Goal: Task Accomplishment & Management: Use online tool/utility

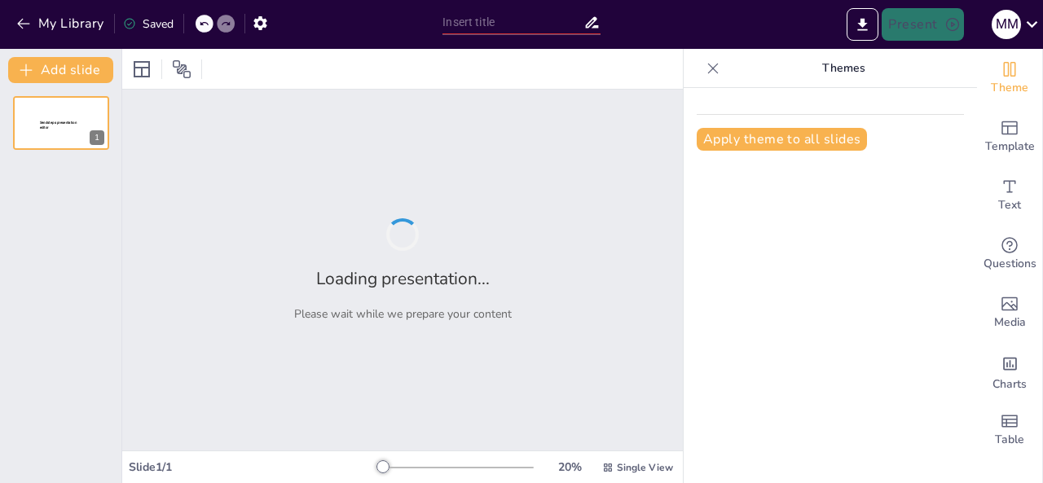
type input "Transforming Urban Living: The Cozy Corners Approach"
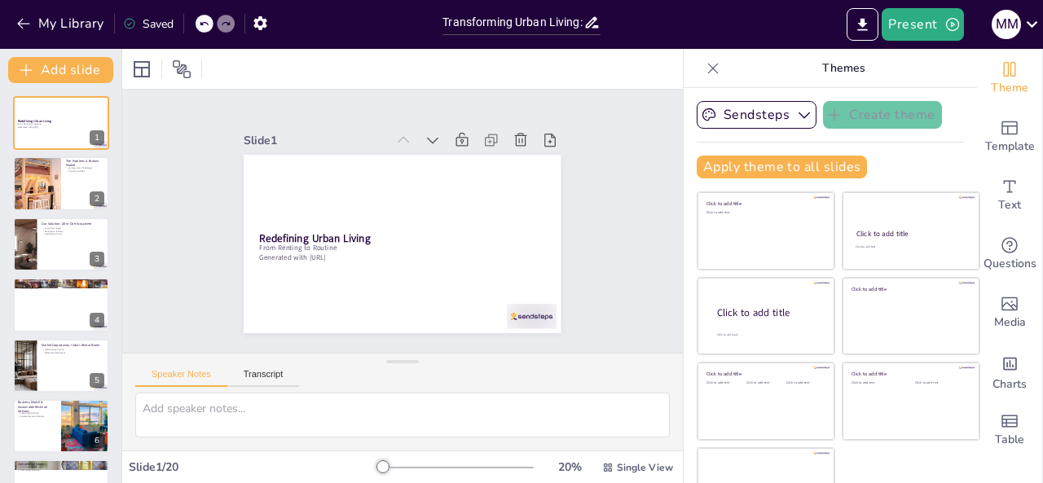
checkbox input "true"
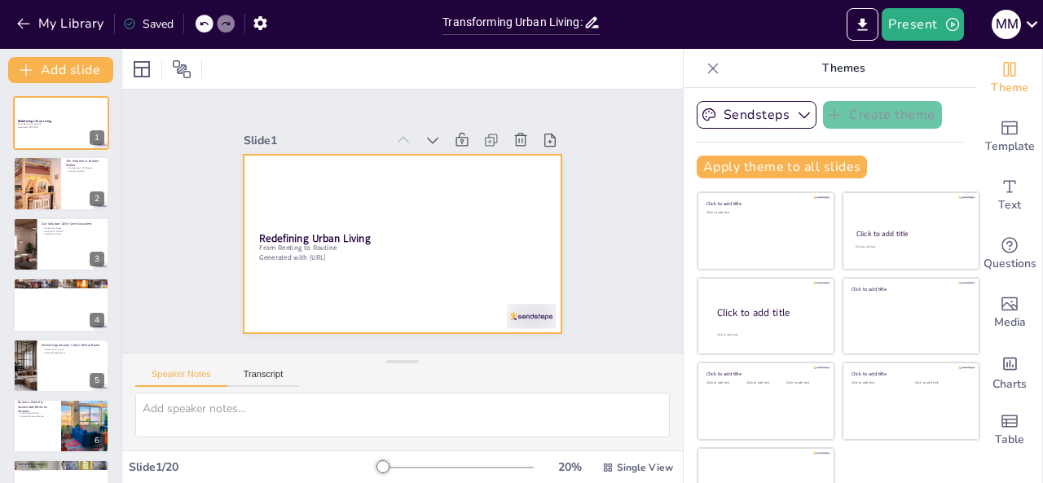
checkbox input "true"
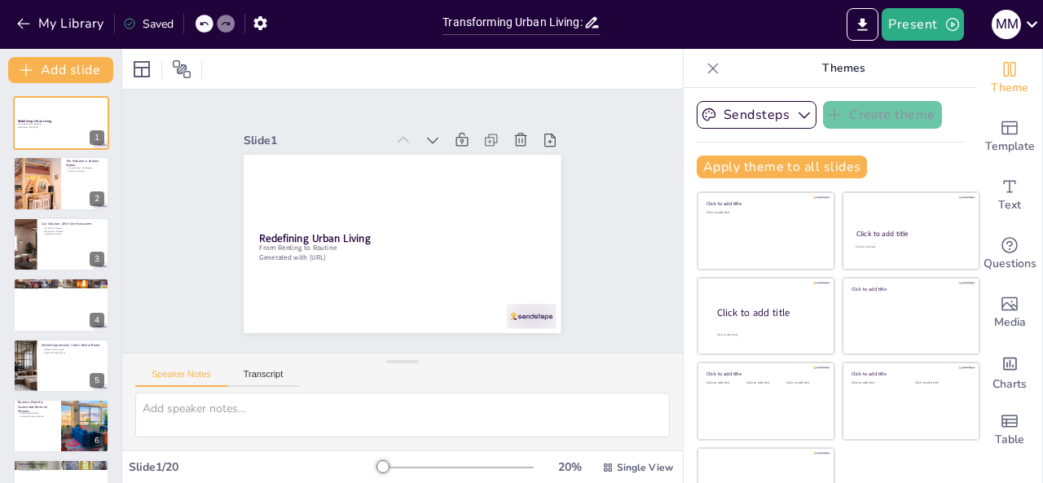
checkbox input "true"
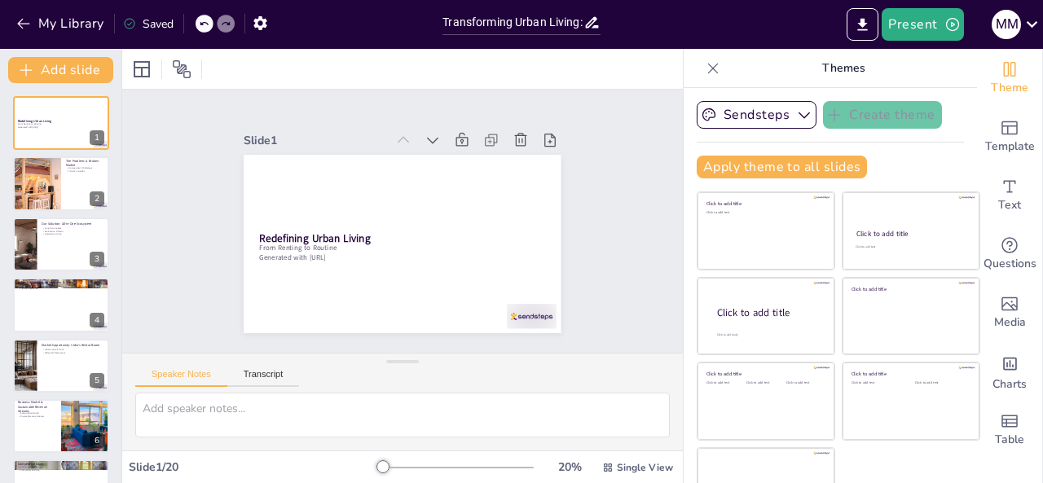
checkbox input "true"
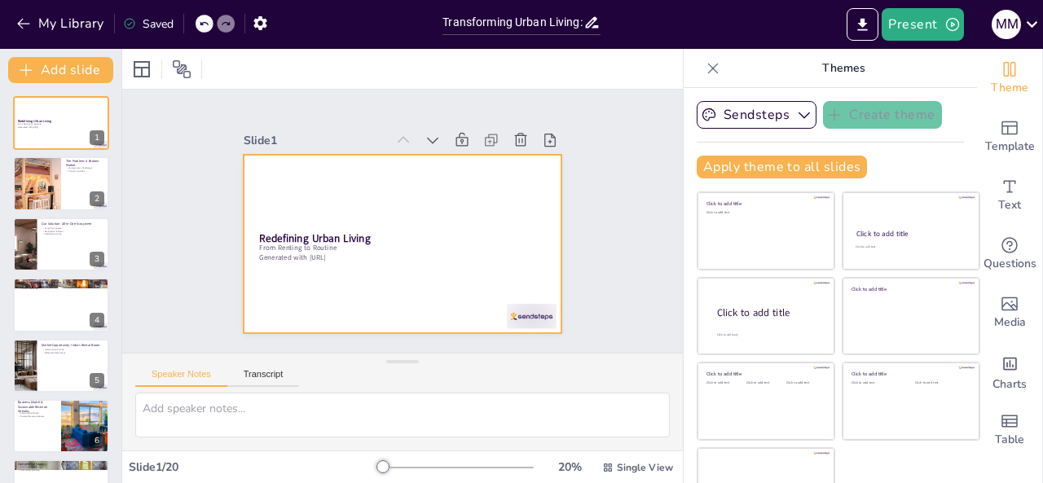
checkbox input "true"
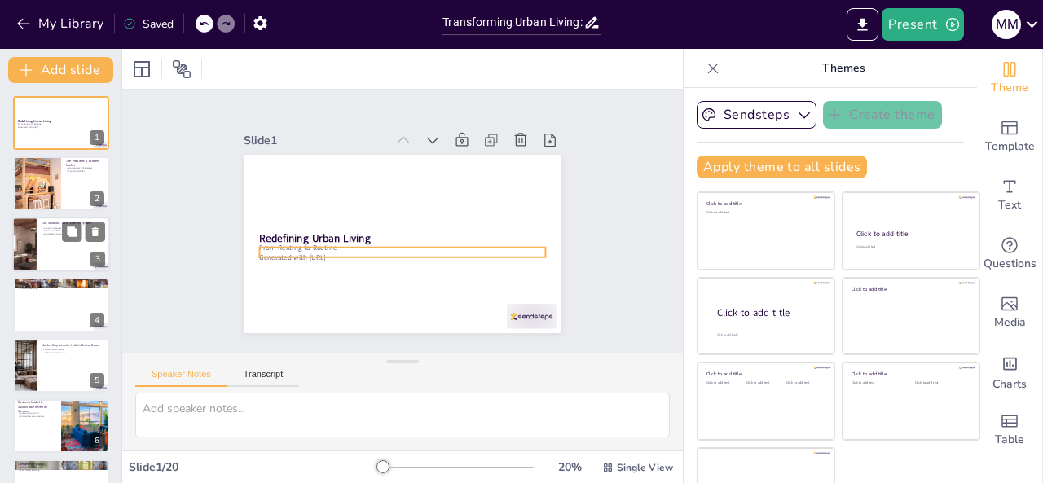
checkbox input "true"
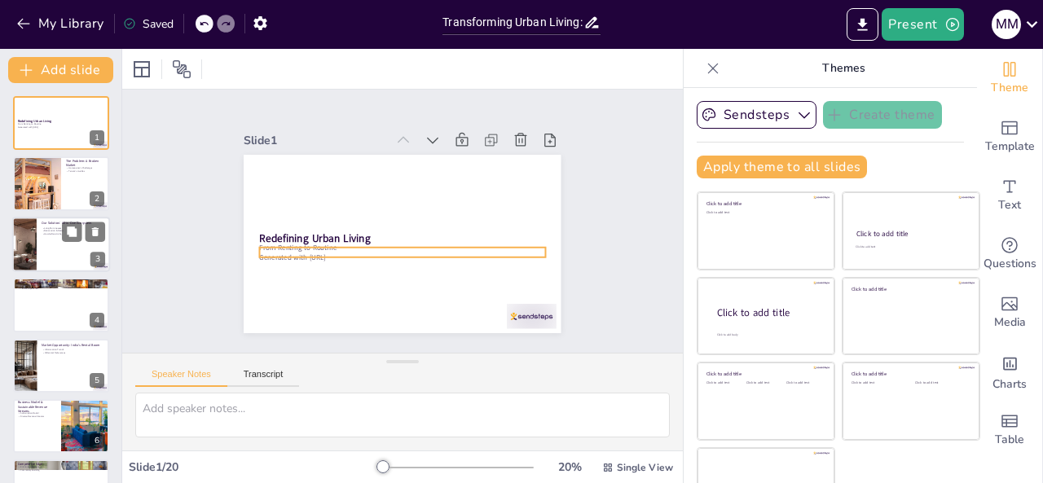
checkbox input "true"
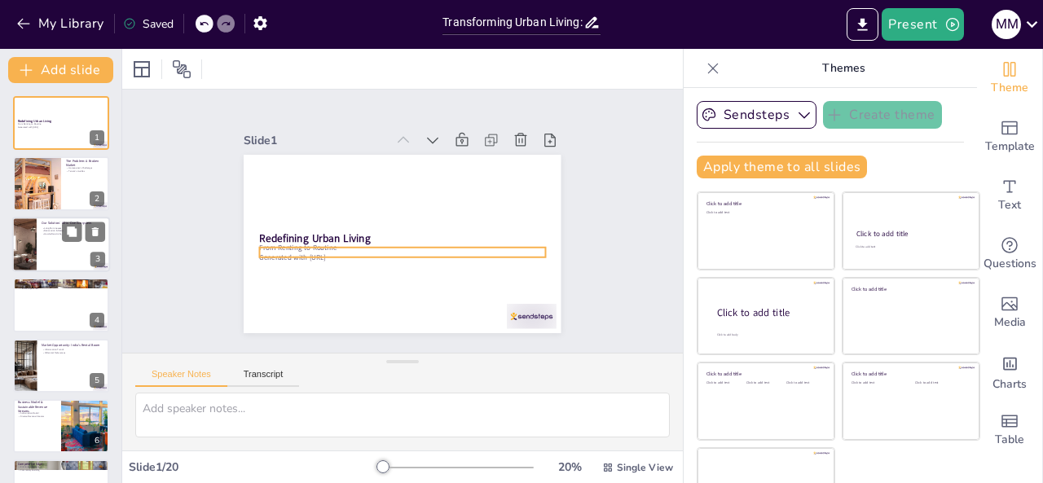
checkbox input "true"
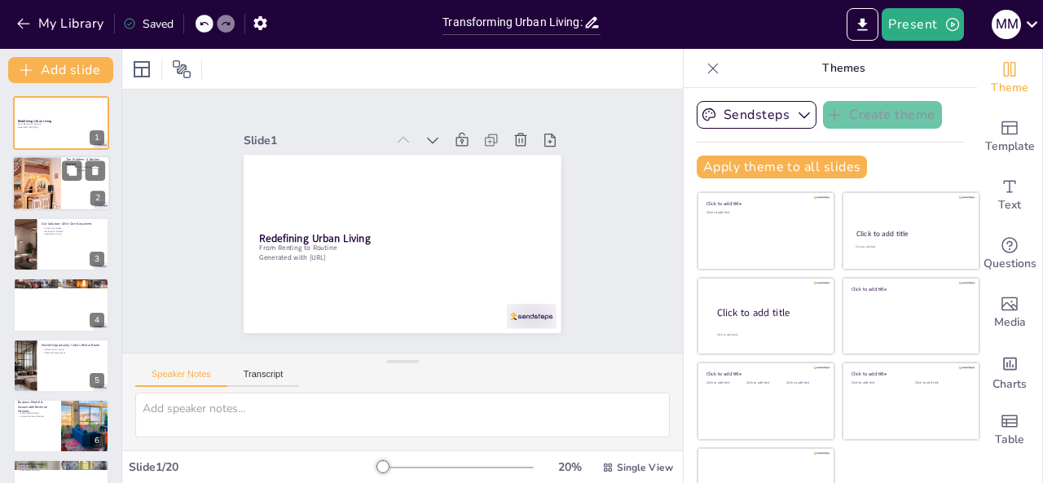
checkbox input "true"
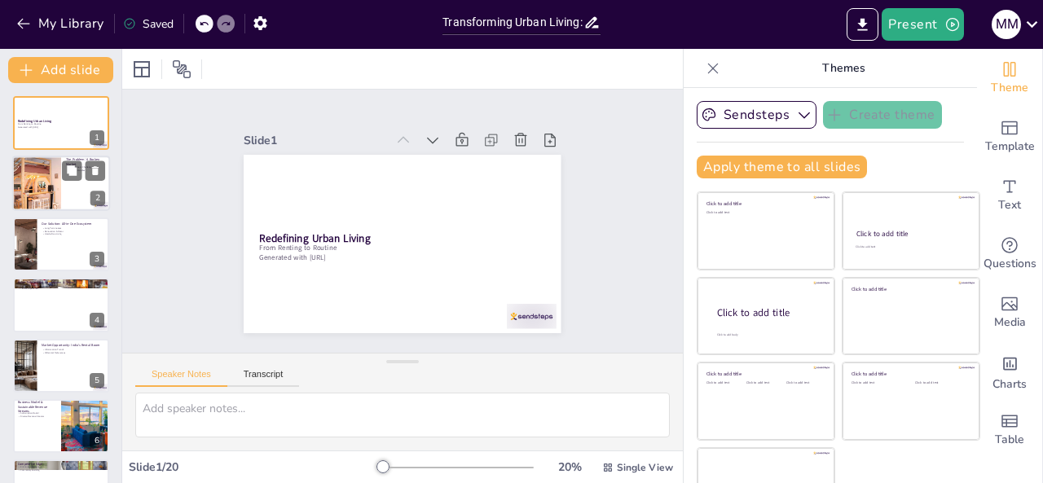
checkbox input "true"
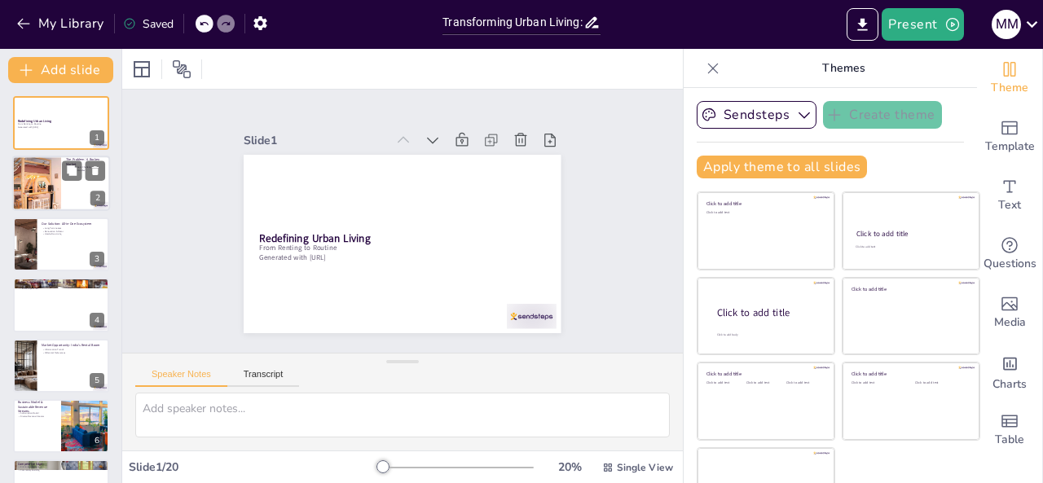
click at [53, 178] on div at bounding box center [36, 183] width 83 height 55
checkbox input "true"
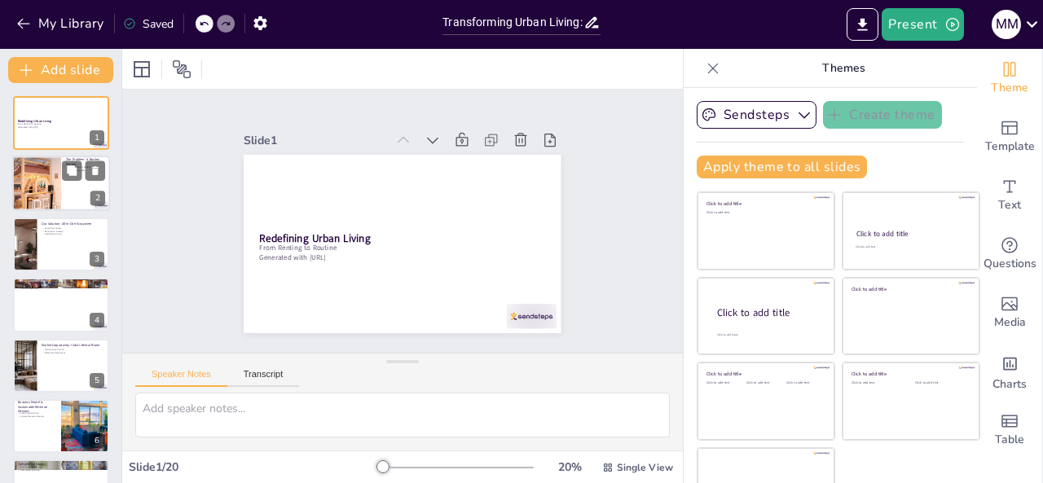
checkbox input "true"
type textarea "Homeowners often find it challenging to locate reliable tenants, which can lead…"
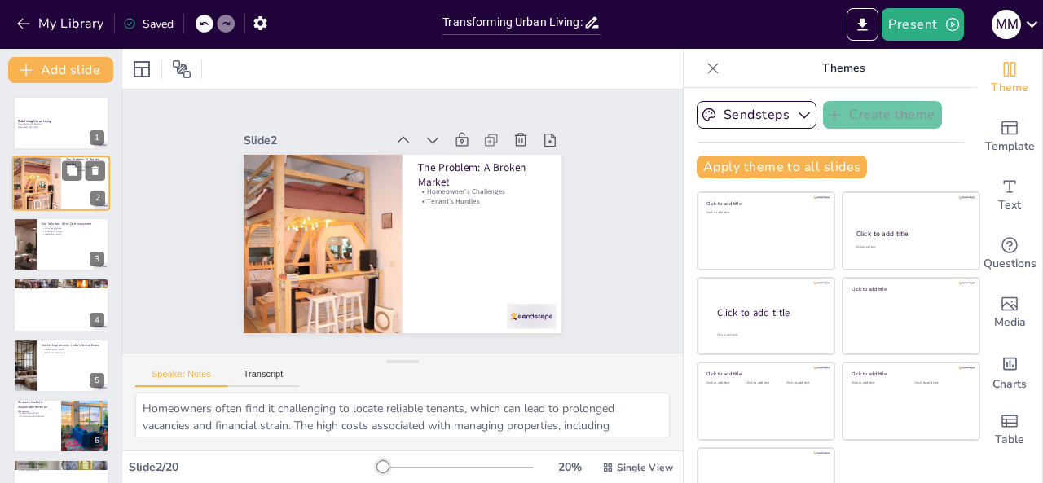
checkbox input "true"
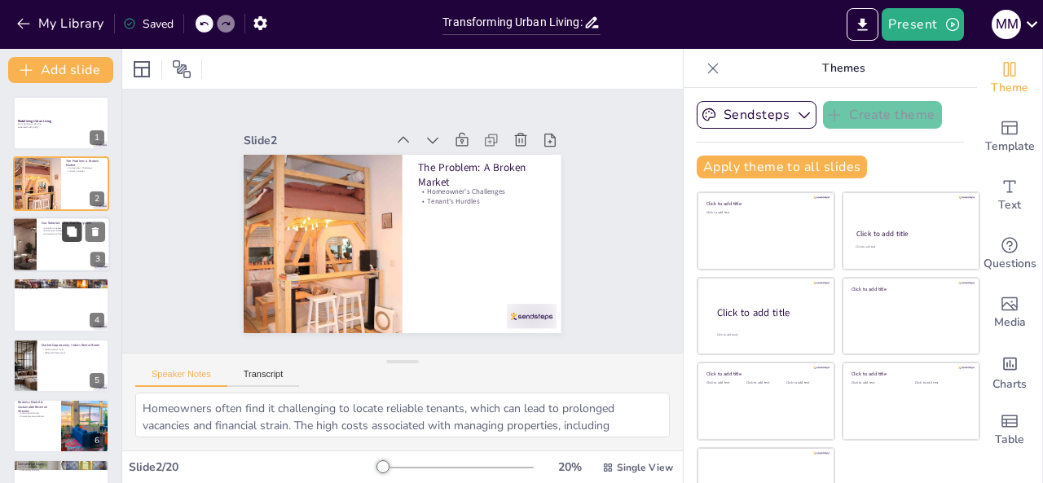
checkbox input "true"
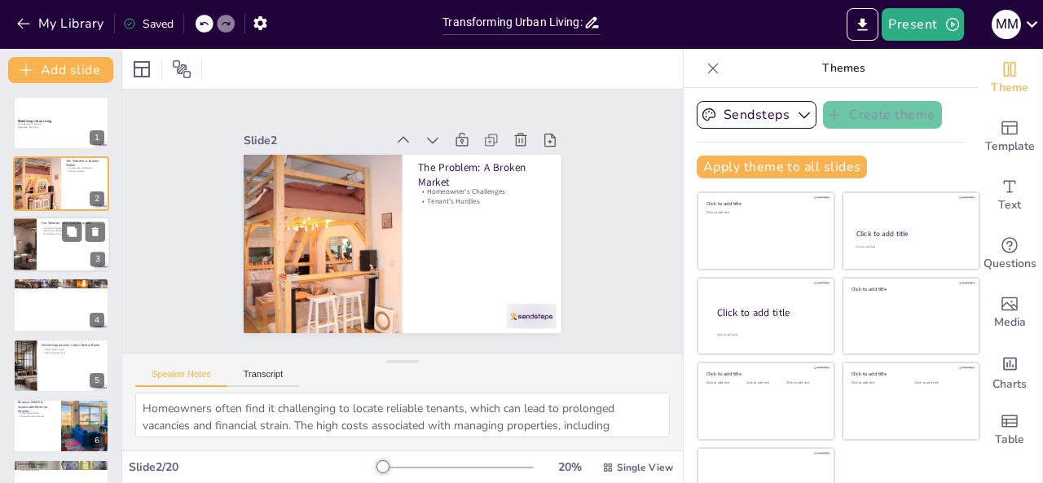
checkbox input "true"
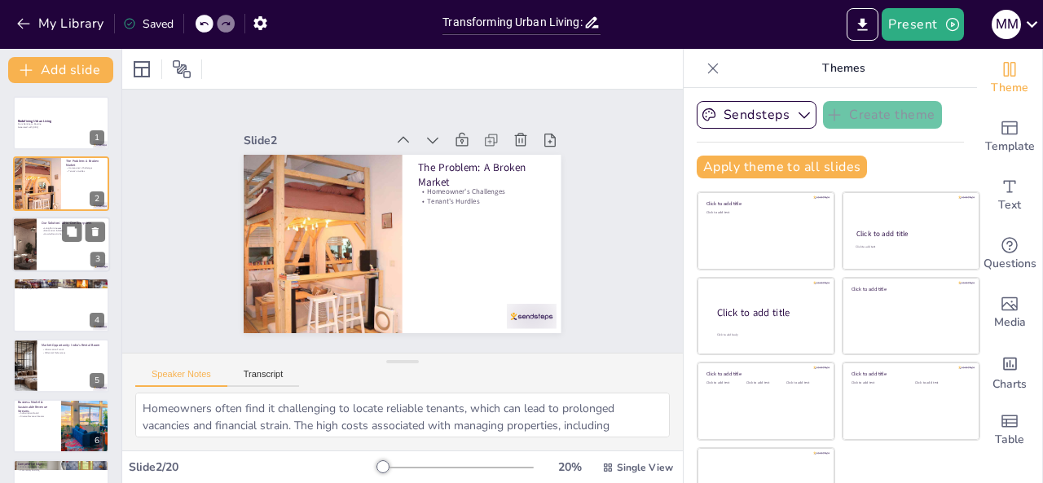
click at [42, 253] on div at bounding box center [61, 244] width 98 height 55
checkbox input "true"
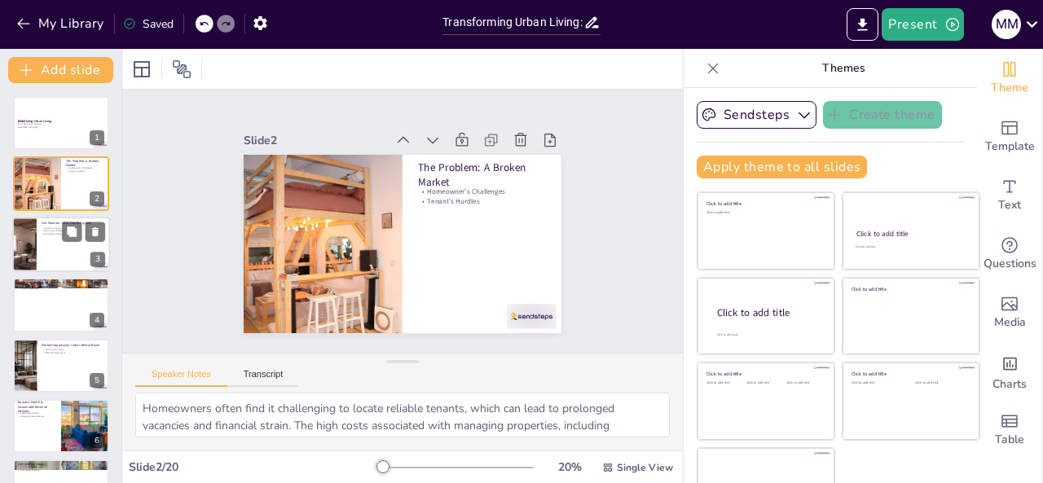
checkbox input "true"
type textarea "By offering long-term leases, we provide homeowners with a reliable income stre…"
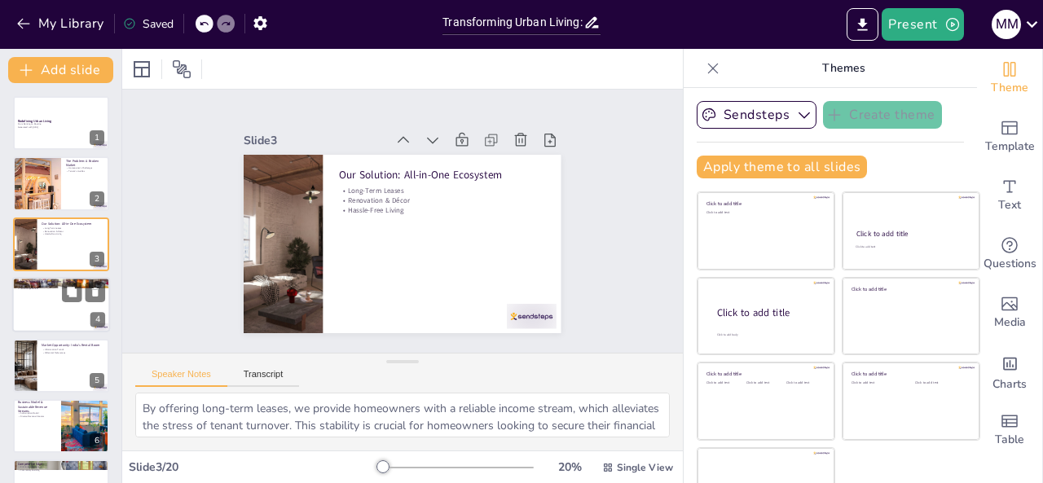
checkbox input "true"
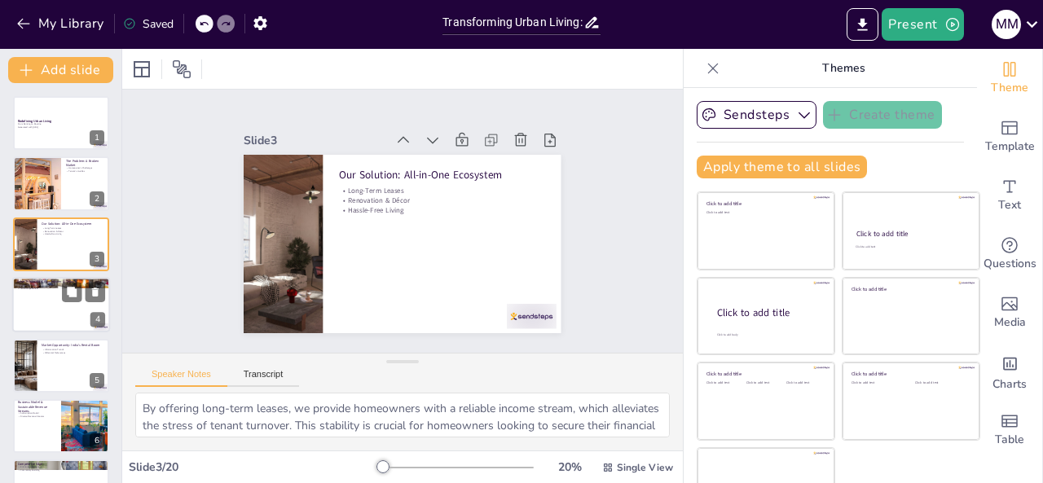
checkbox input "true"
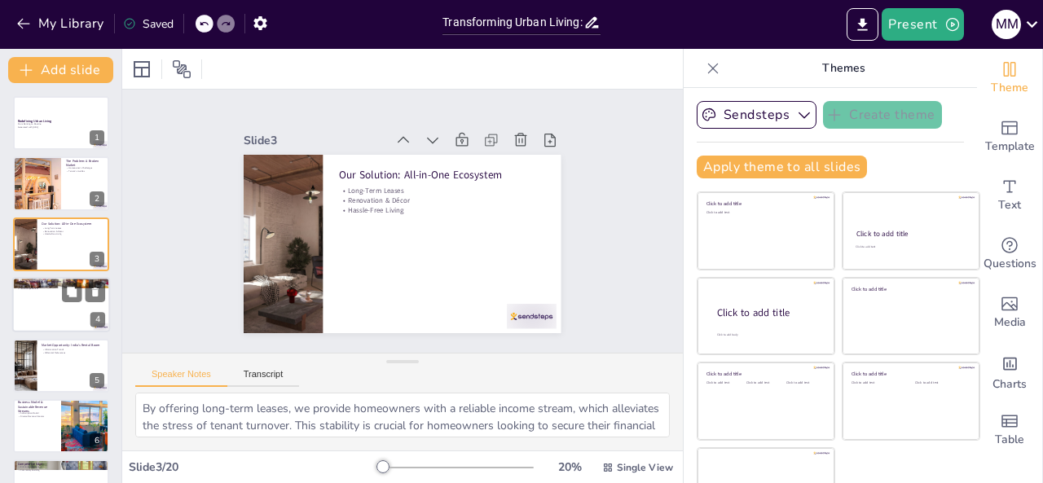
checkbox input "true"
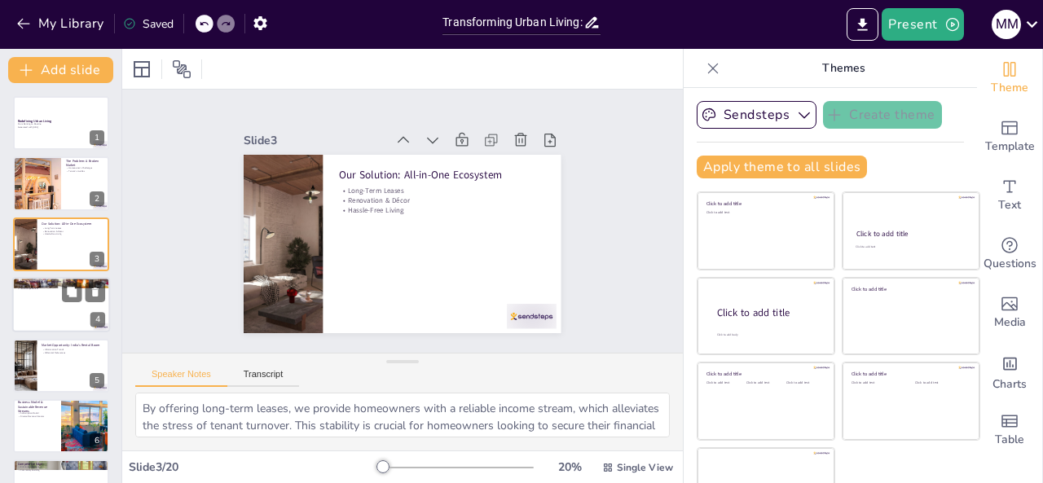
click at [39, 305] on div at bounding box center [61, 304] width 98 height 55
checkbox input "true"
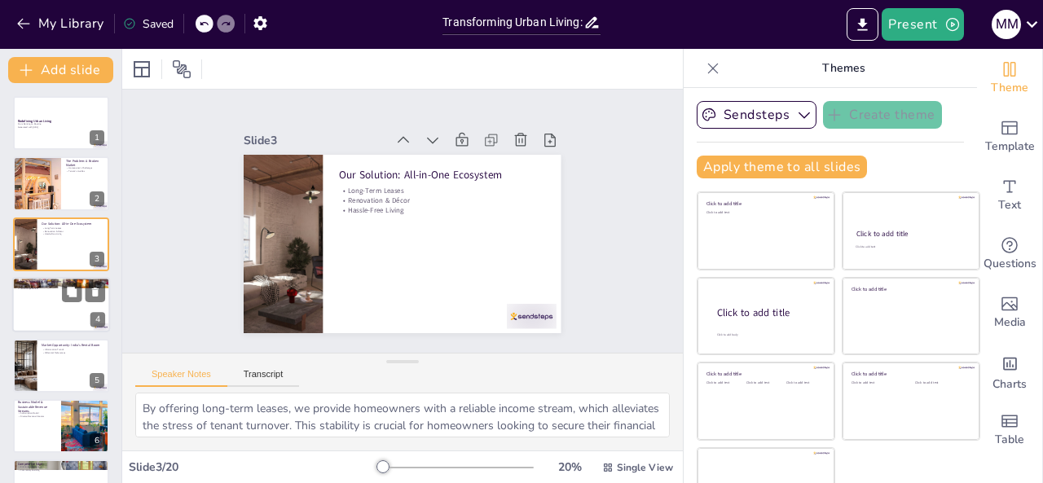
checkbox input "true"
type textarea "Homeowners are assured of a steady income and reduced management burdens, which…"
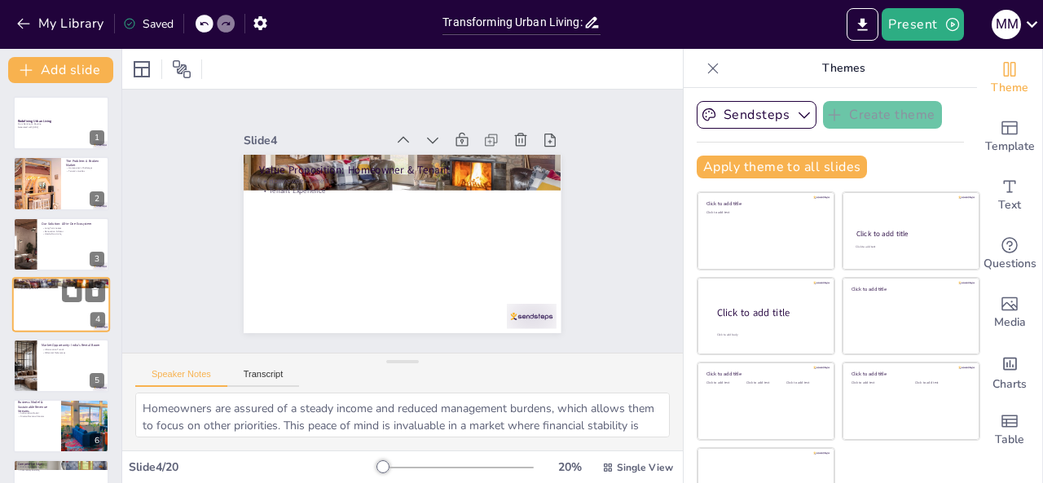
scroll to position [21, 0]
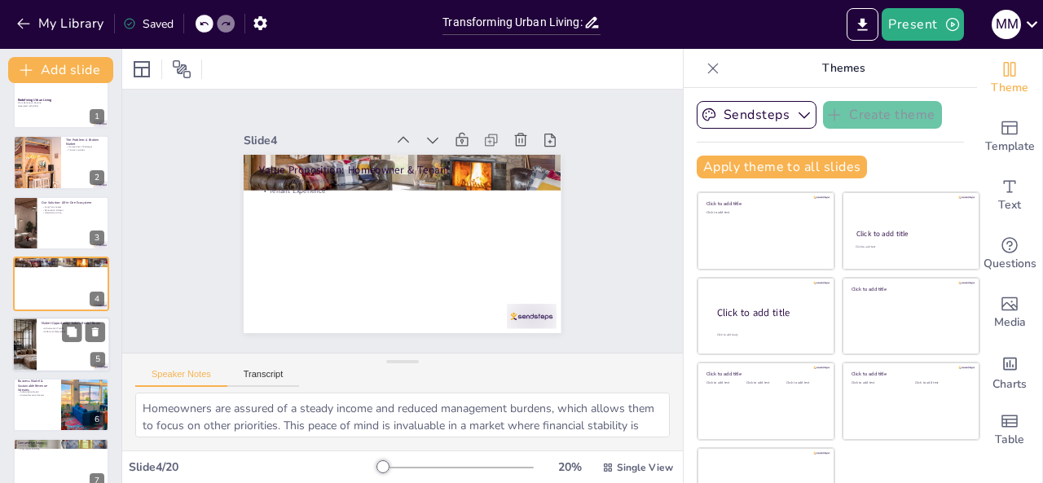
checkbox input "true"
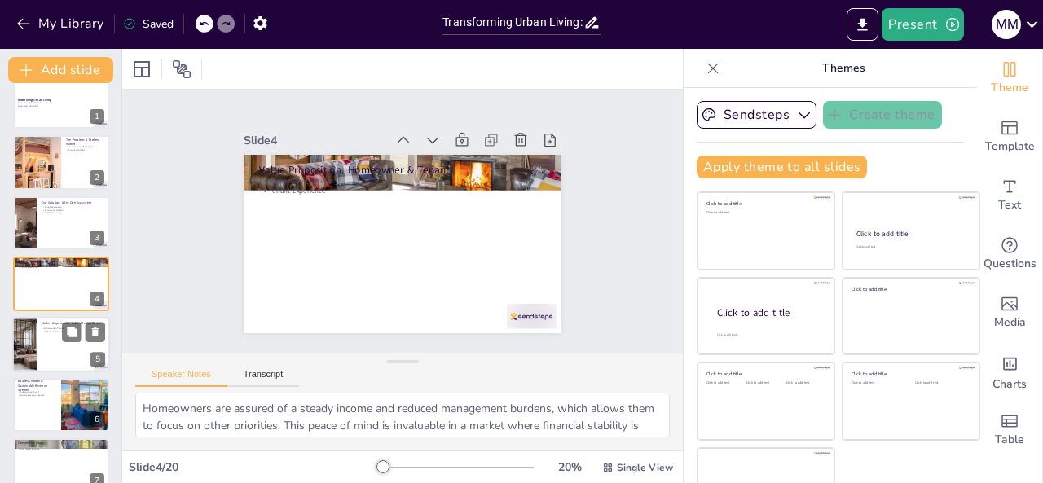
checkbox input "true"
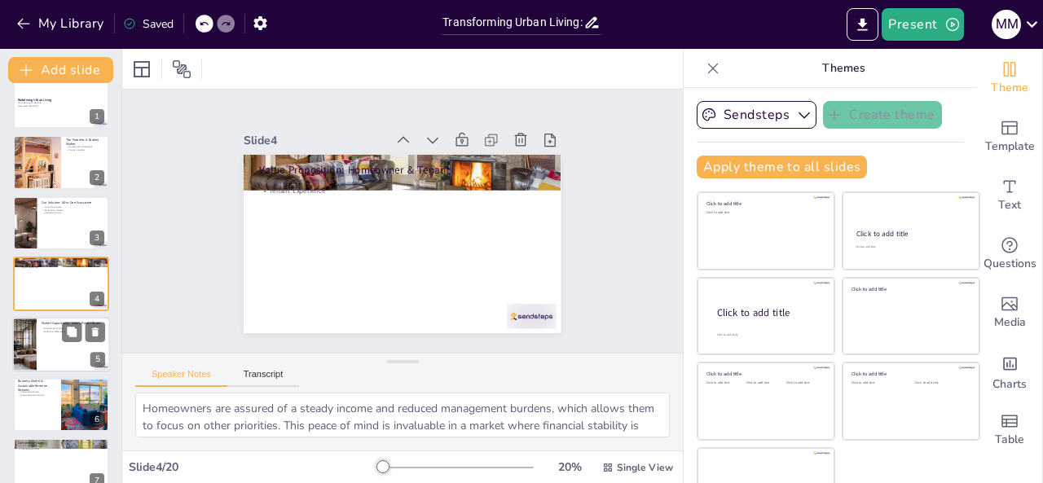
checkbox input "true"
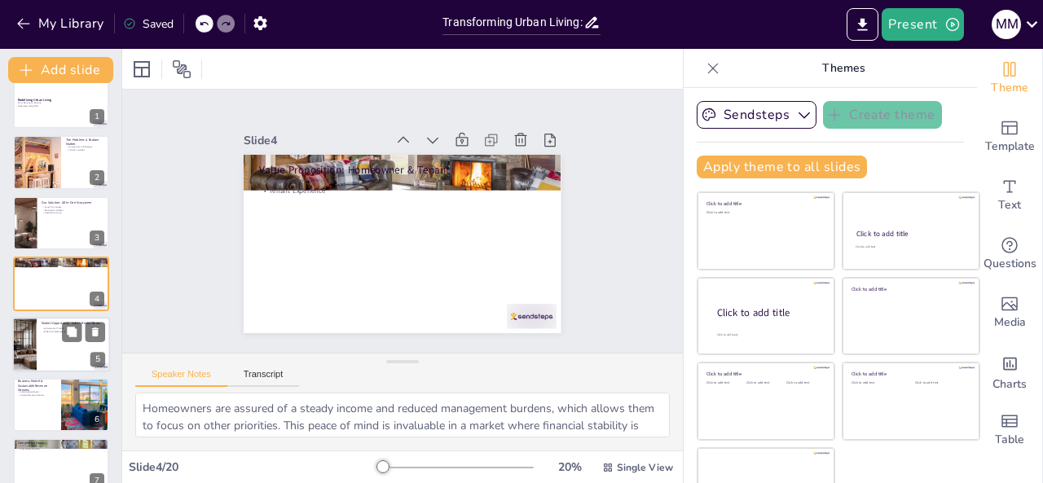
click at [51, 349] on div at bounding box center [61, 344] width 98 height 55
checkbox input "true"
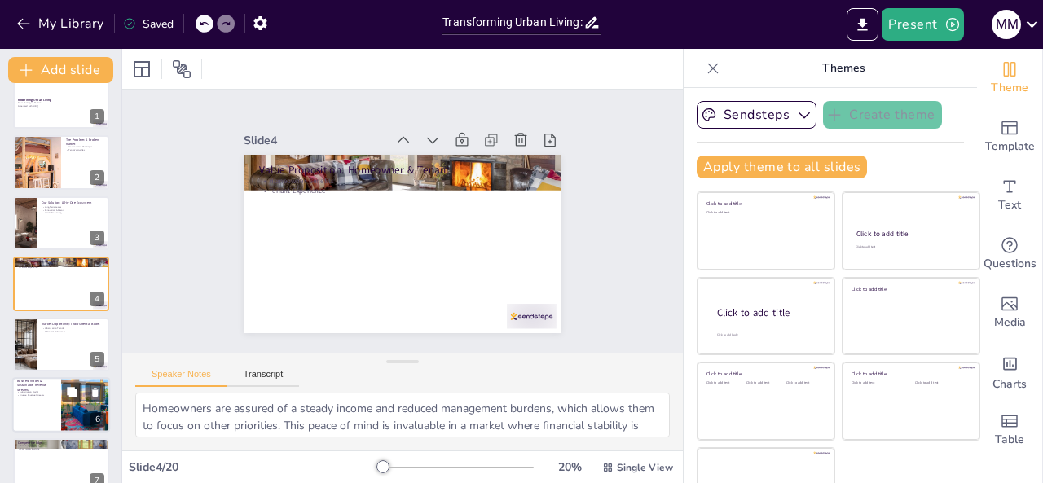
checkbox input "true"
type textarea "Urbanization is rapidly transforming India's demographics, leading to increased…"
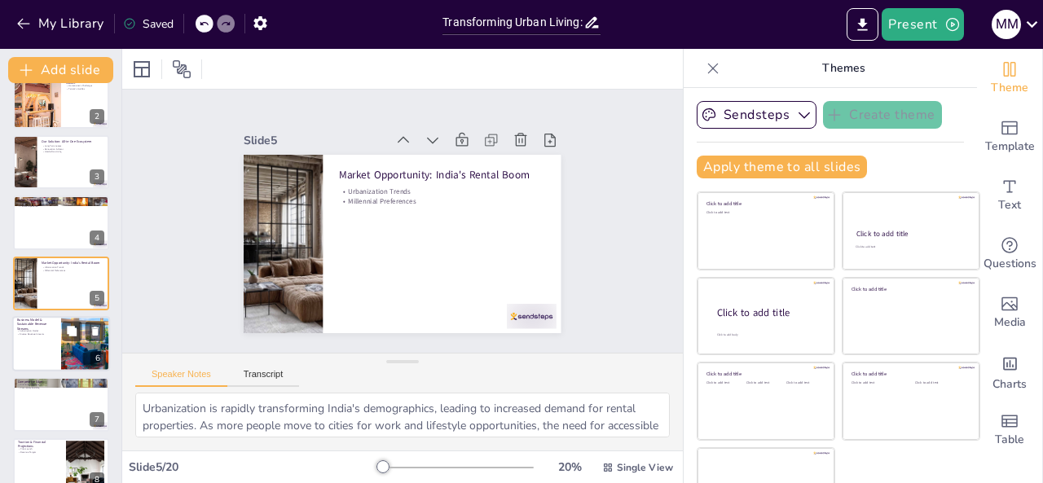
checkbox input "true"
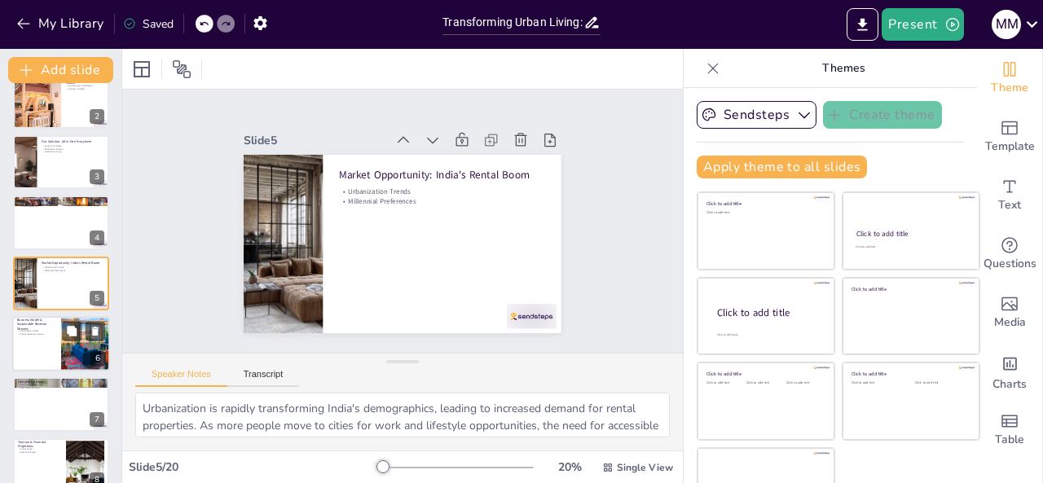
checkbox input "true"
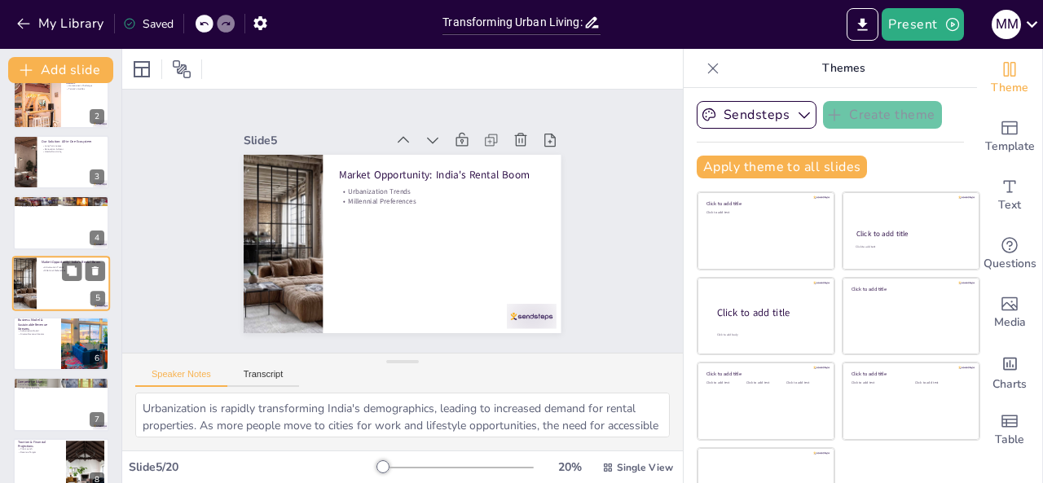
checkbox input "true"
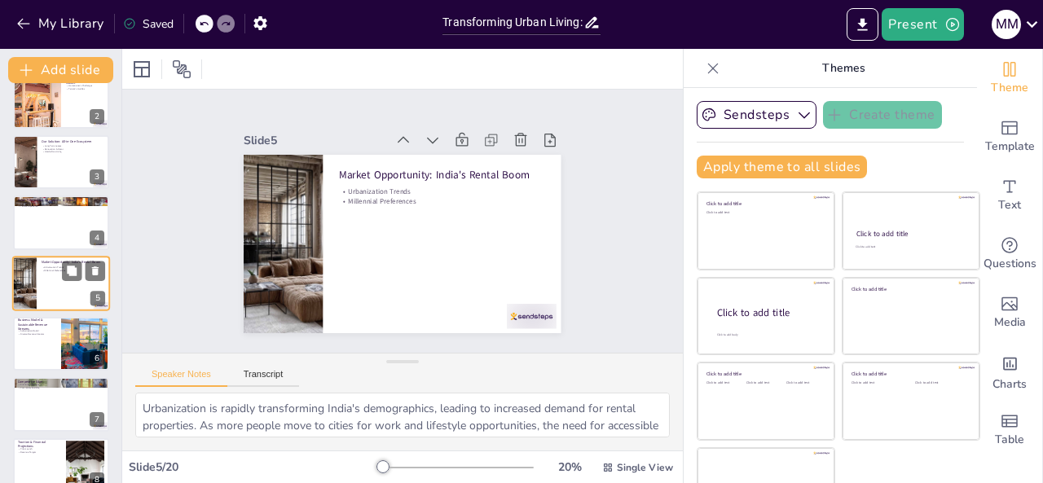
checkbox input "true"
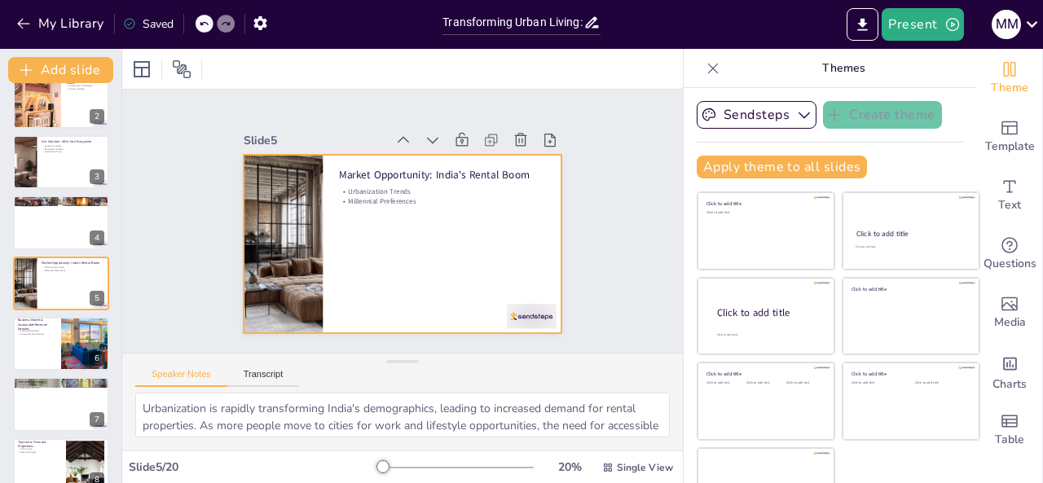
checkbox input "true"
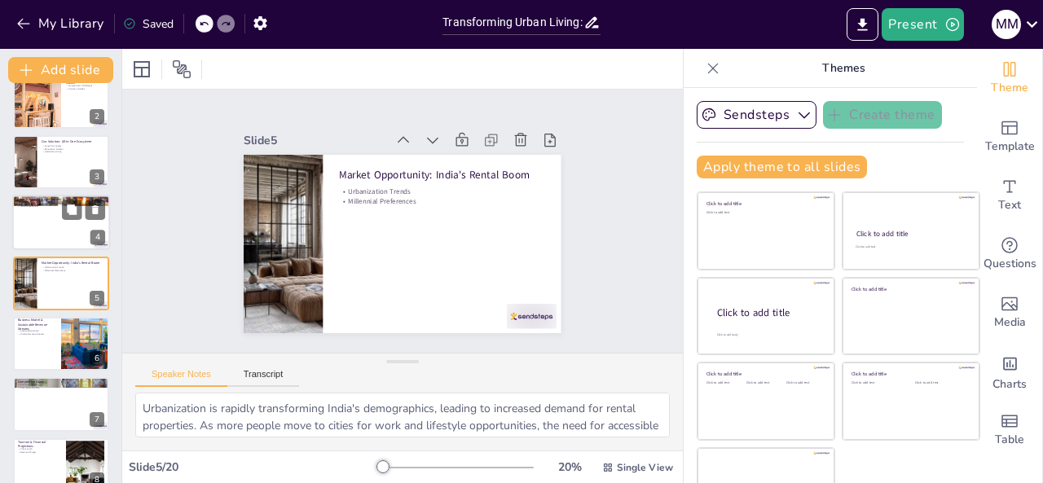
checkbox input "true"
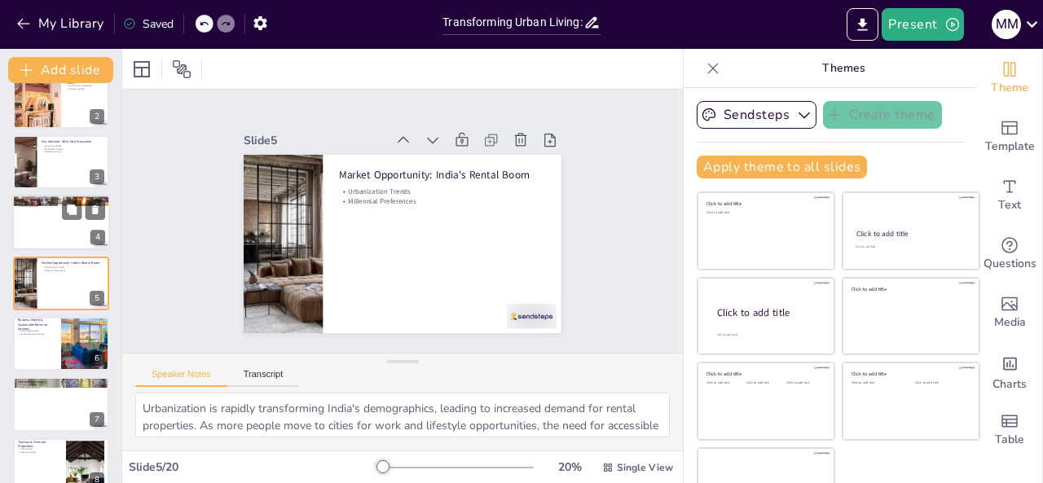
checkbox input "true"
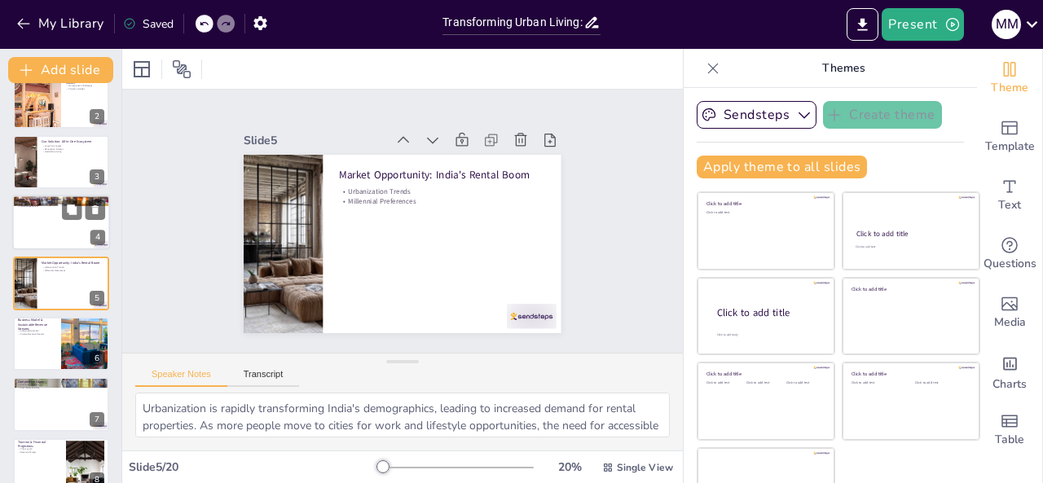
click at [72, 236] on div at bounding box center [61, 222] width 98 height 55
checkbox input "true"
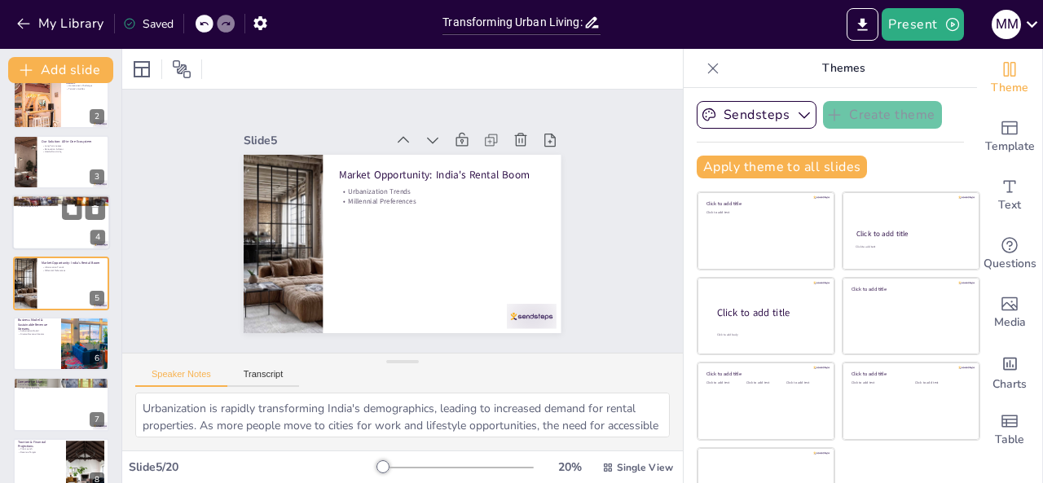
checkbox input "true"
type textarea "Homeowners are assured of a steady income and reduced management burdens, which…"
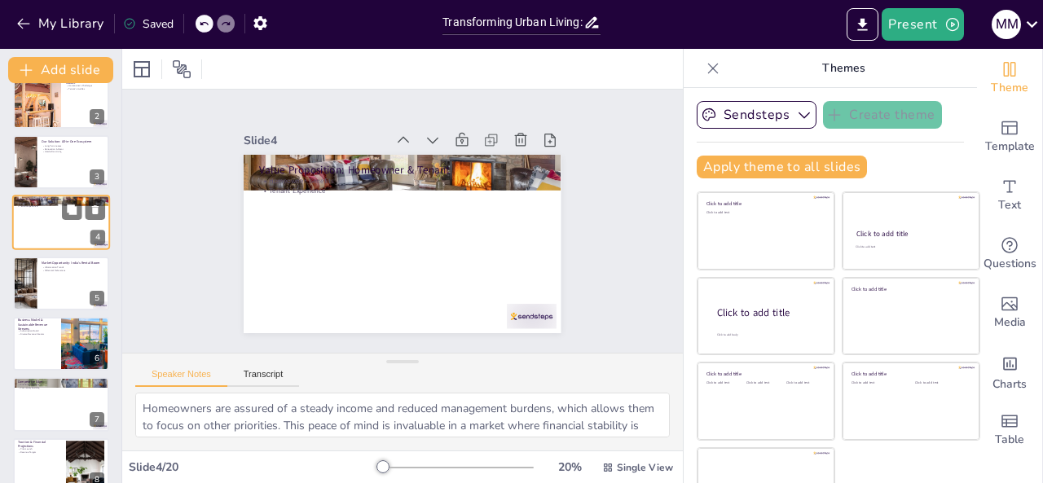
scroll to position [21, 0]
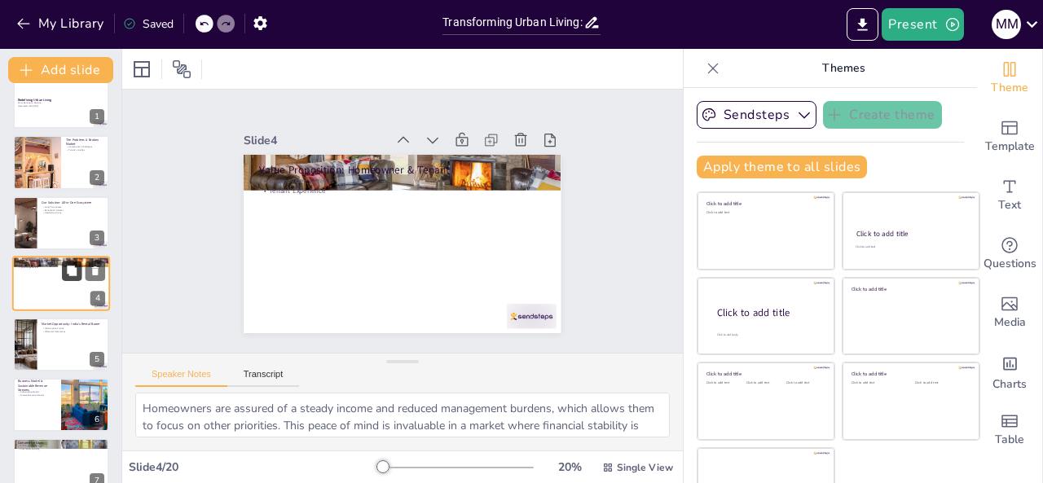
checkbox input "true"
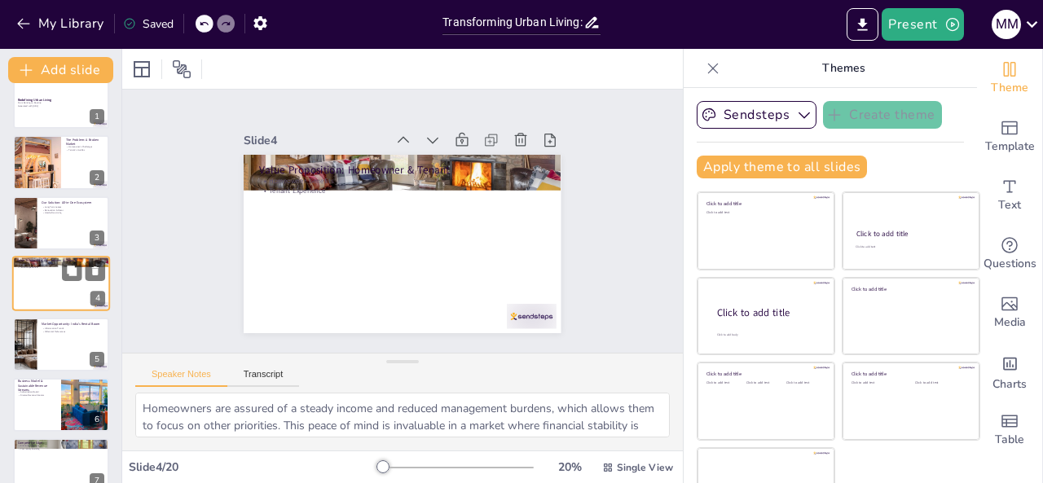
checkbox input "true"
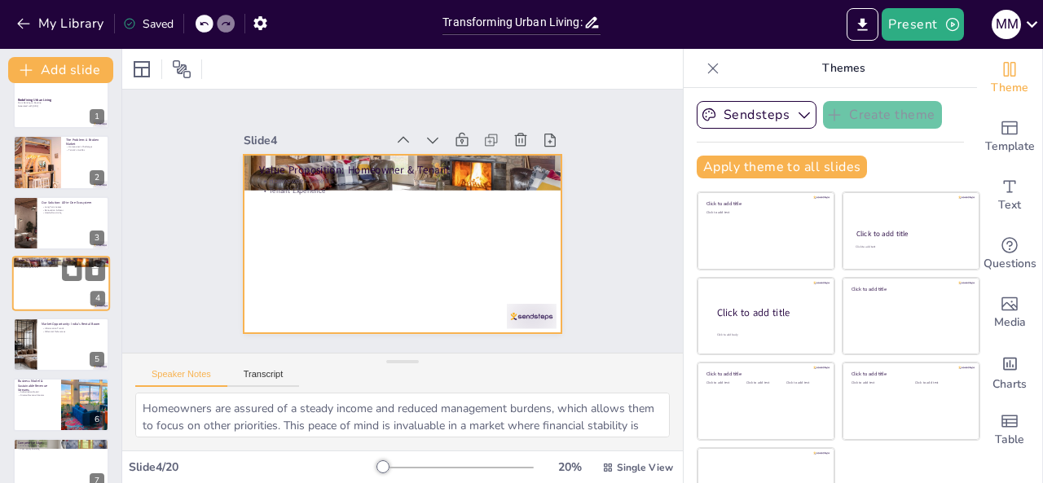
click at [72, 288] on div at bounding box center [61, 283] width 98 height 55
checkbox input "true"
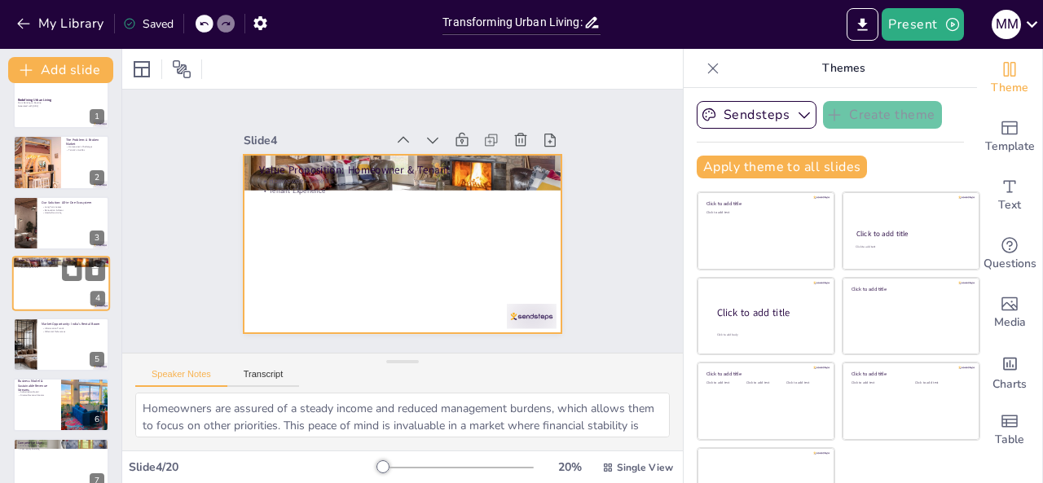
checkbox input "true"
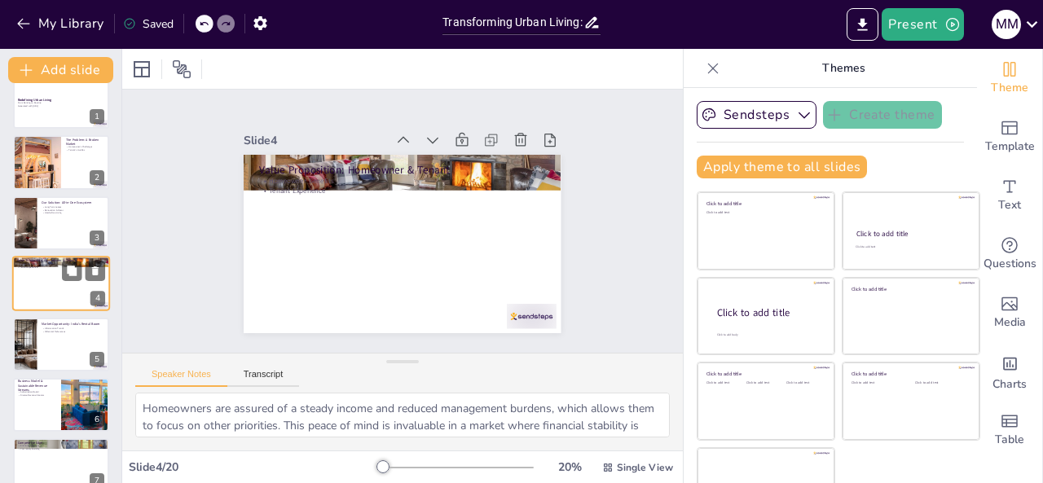
click at [65, 289] on div at bounding box center [61, 283] width 98 height 55
checkbox input "true"
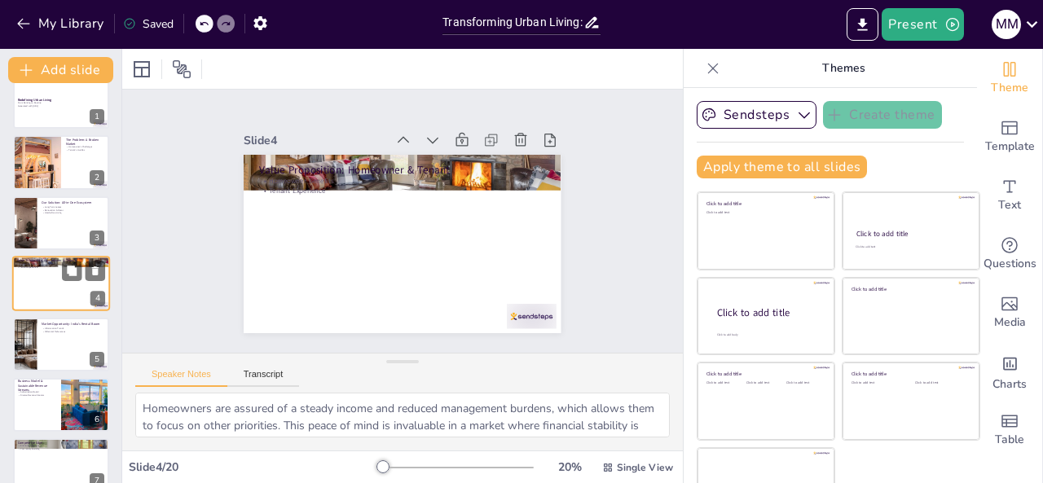
checkbox input "true"
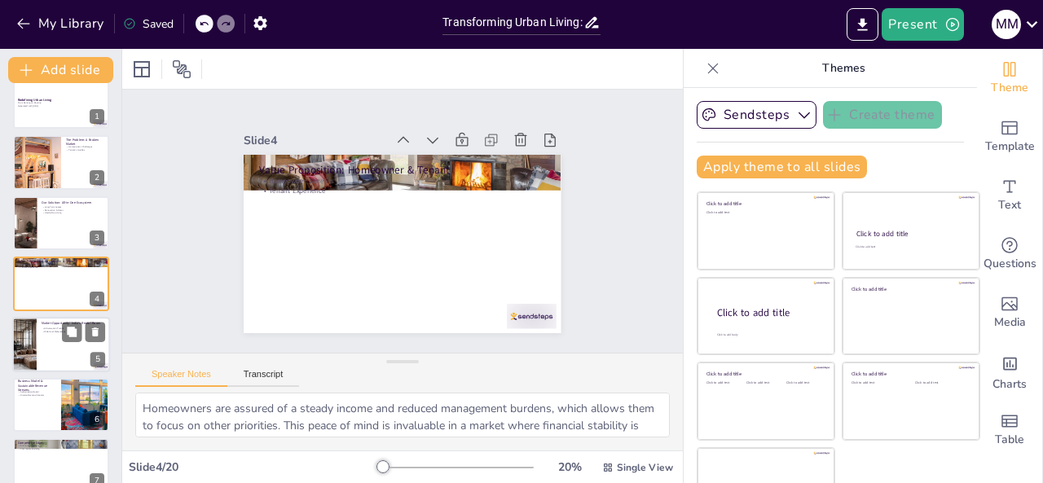
checkbox input "true"
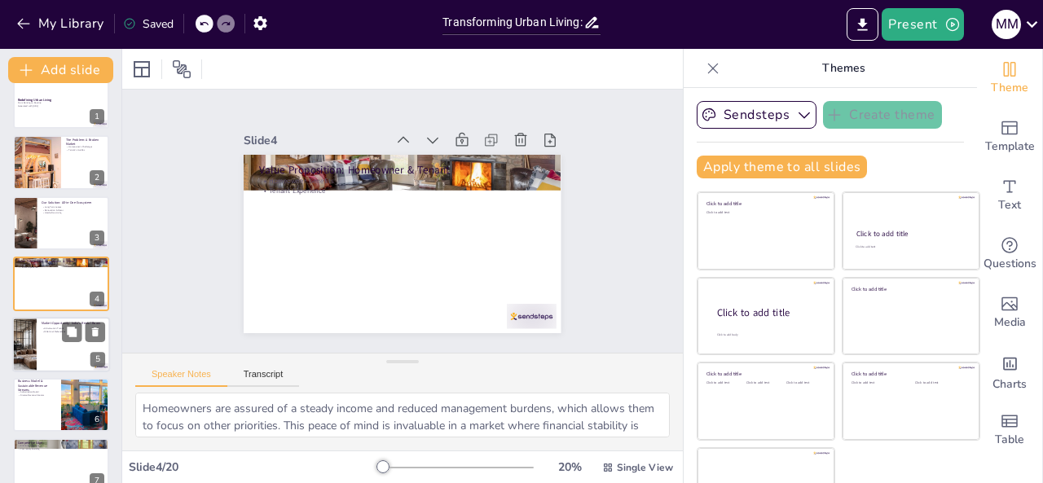
checkbox input "true"
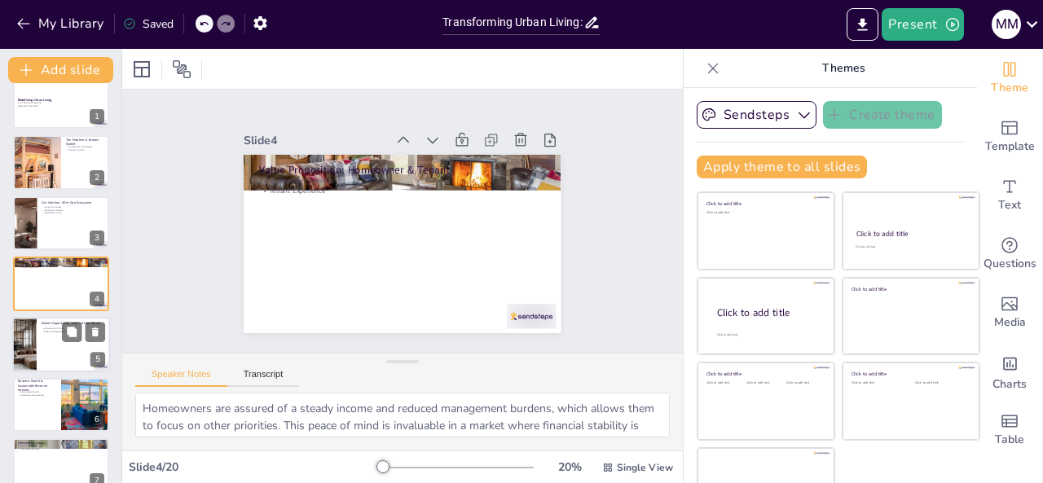
checkbox input "true"
click at [51, 331] on p "Millennial Preferences" at bounding box center [74, 331] width 64 height 3
checkbox input "true"
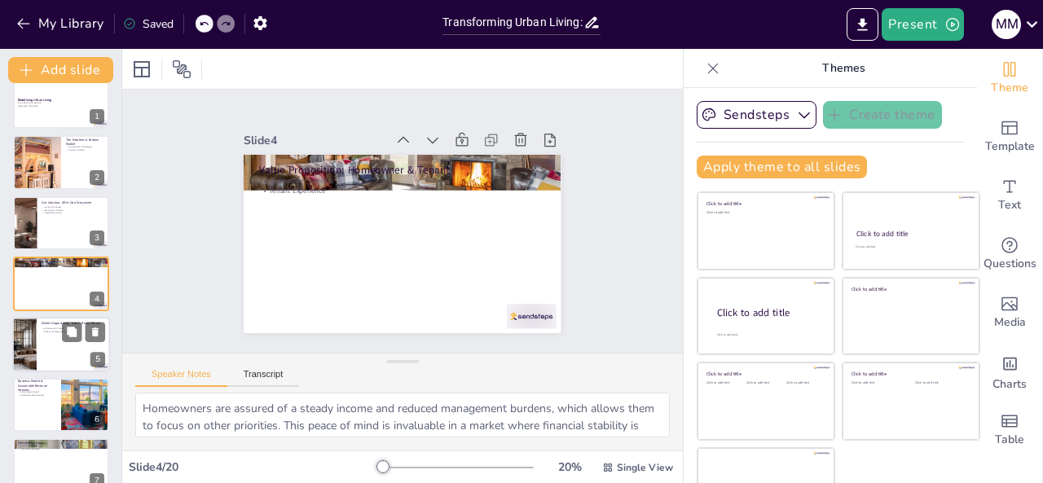
checkbox input "true"
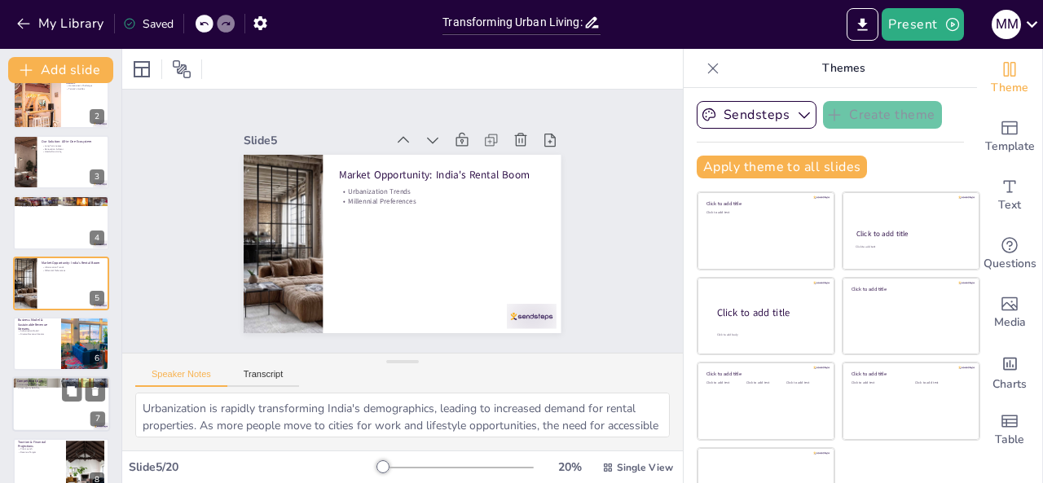
click at [63, 402] on div at bounding box center [61, 404] width 98 height 55
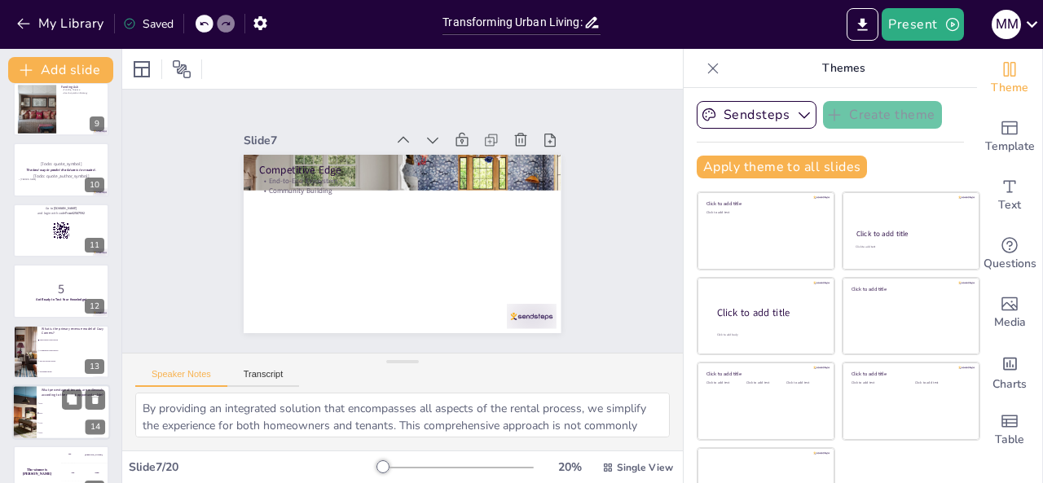
scroll to position [530, 0]
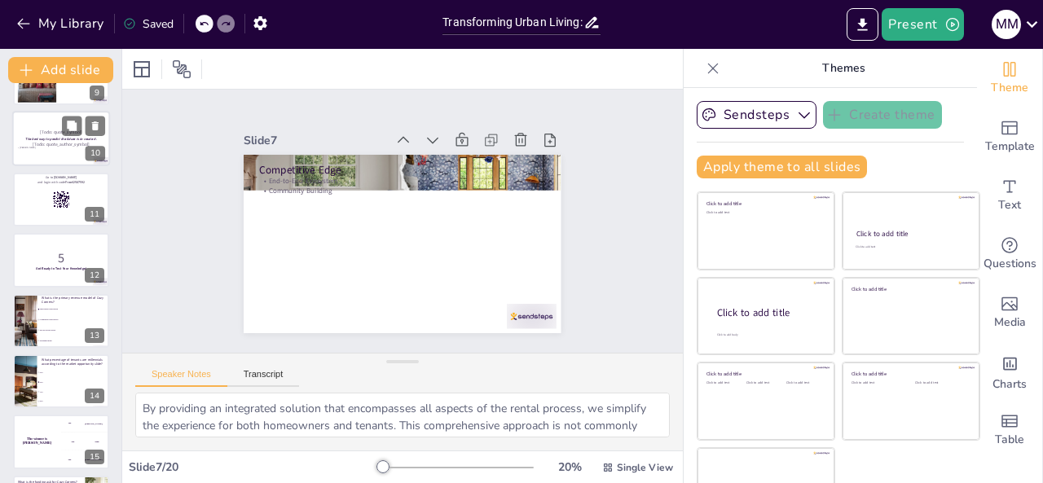
click at [23, 140] on p "The best way to predict the future is to create it." at bounding box center [61, 139] width 88 height 5
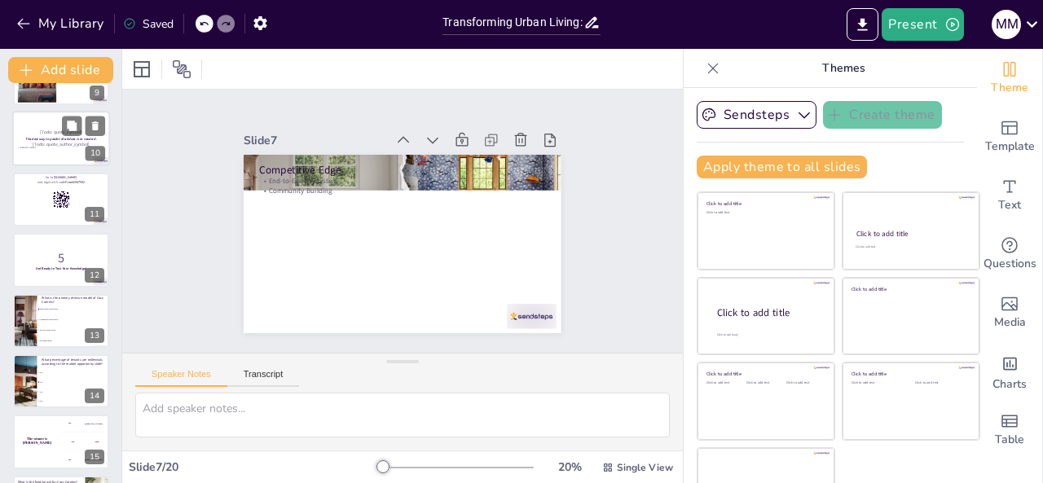
scroll to position [385, 0]
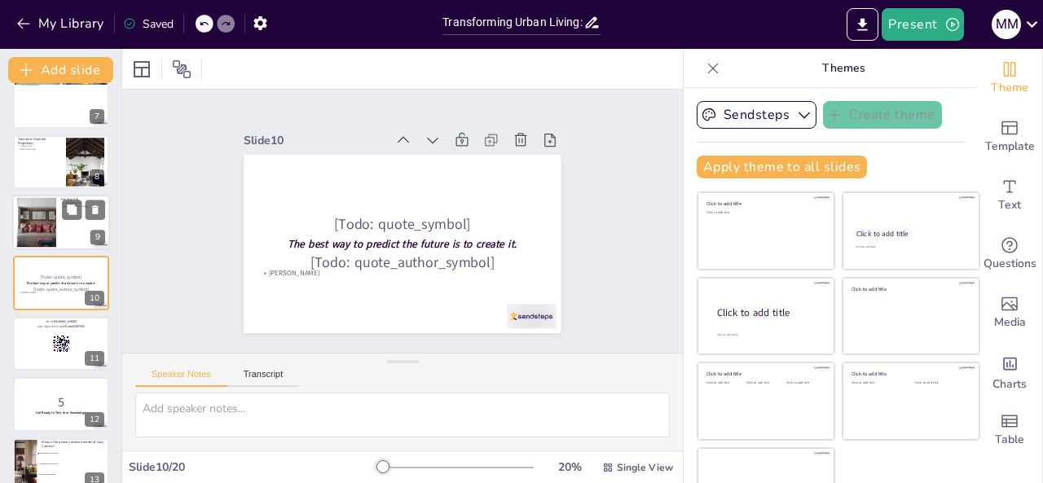
click at [52, 206] on div at bounding box center [37, 223] width 42 height 50
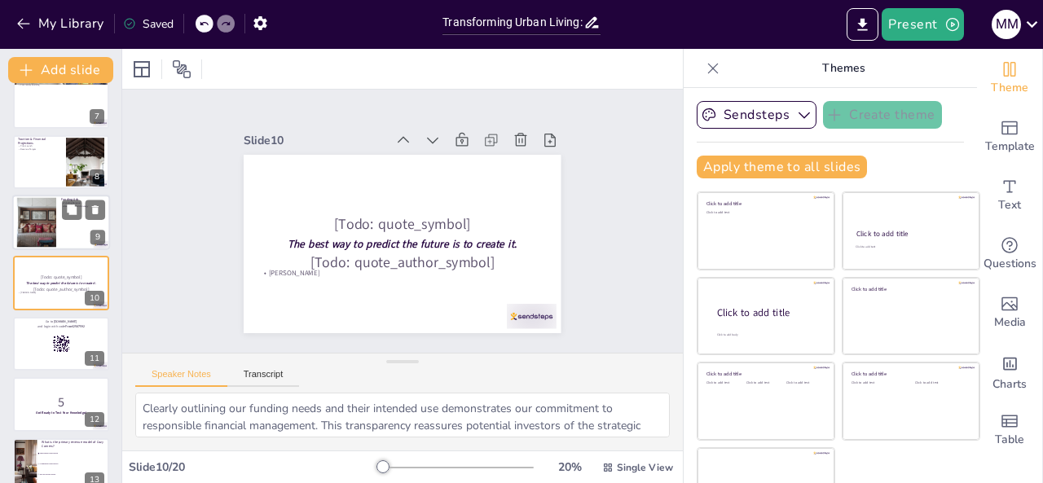
scroll to position [324, 0]
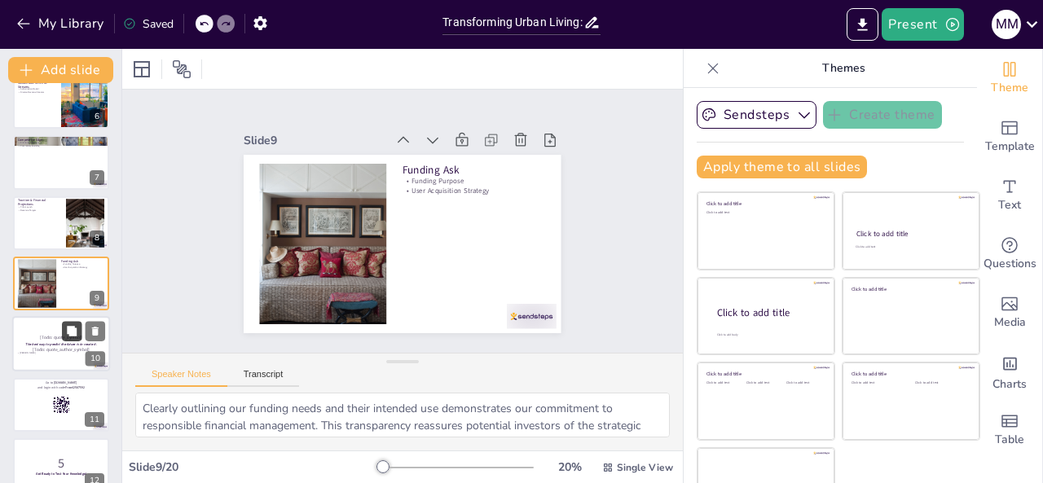
click at [70, 327] on icon at bounding box center [72, 332] width 10 height 10
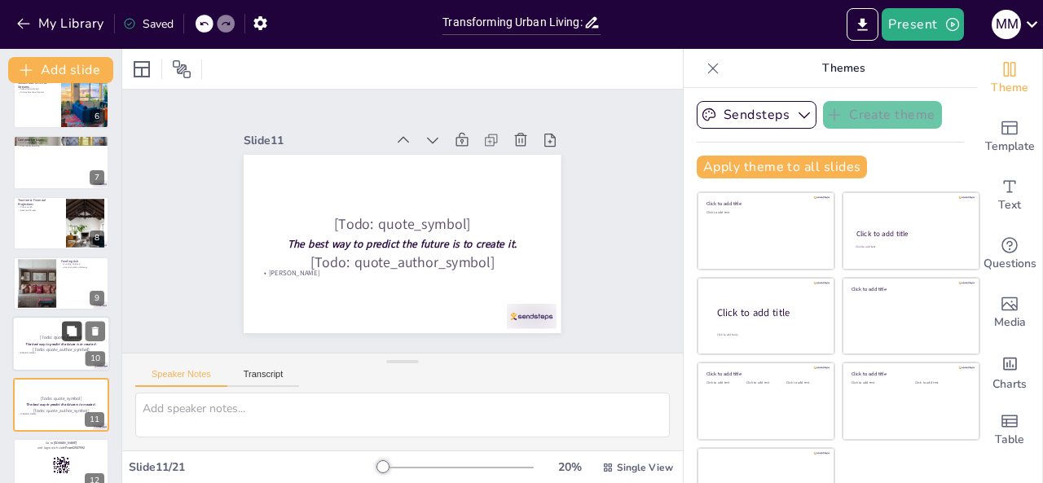
scroll to position [446, 0]
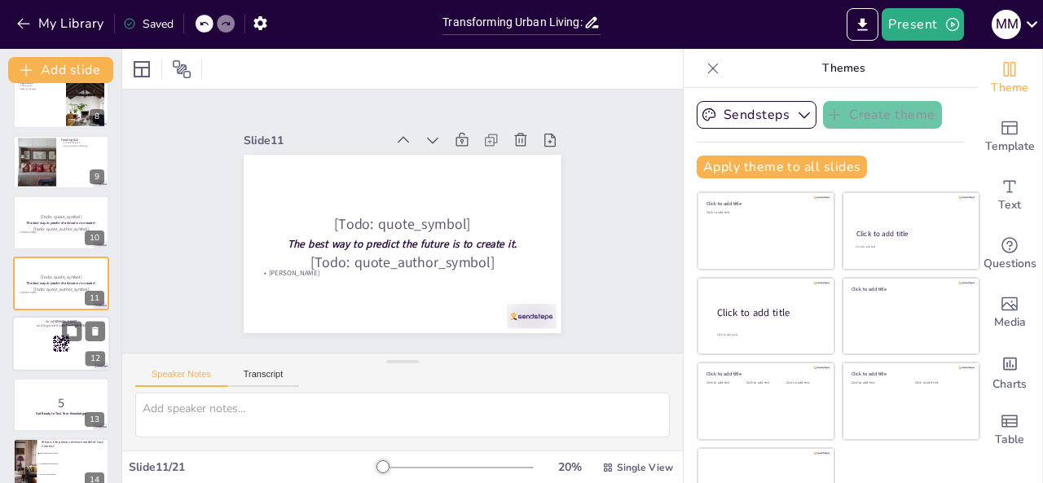
click at [54, 370] on div "Go to [DOMAIN_NAME] and login with code Free42567592 12" at bounding box center [61, 343] width 98 height 55
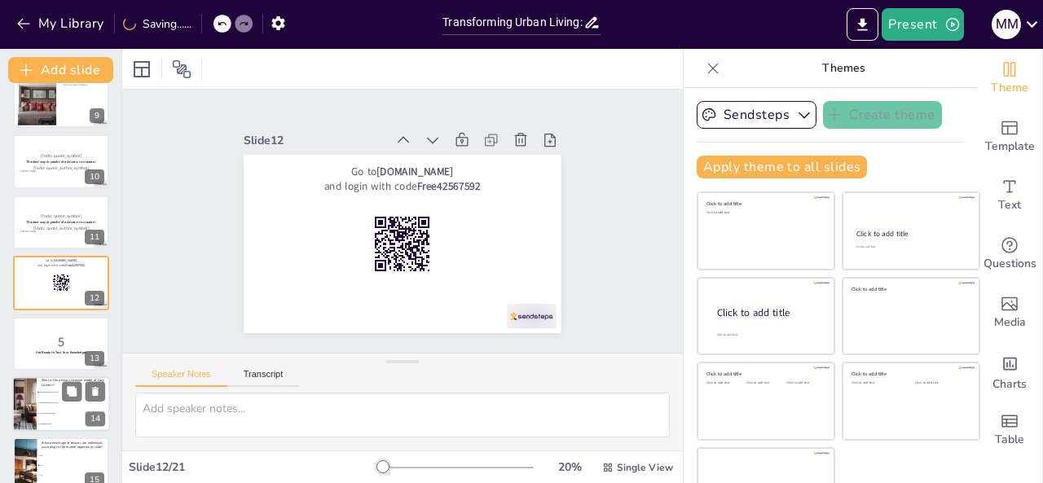
click at [51, 407] on li "Commission-based model" at bounding box center [73, 403] width 73 height 11
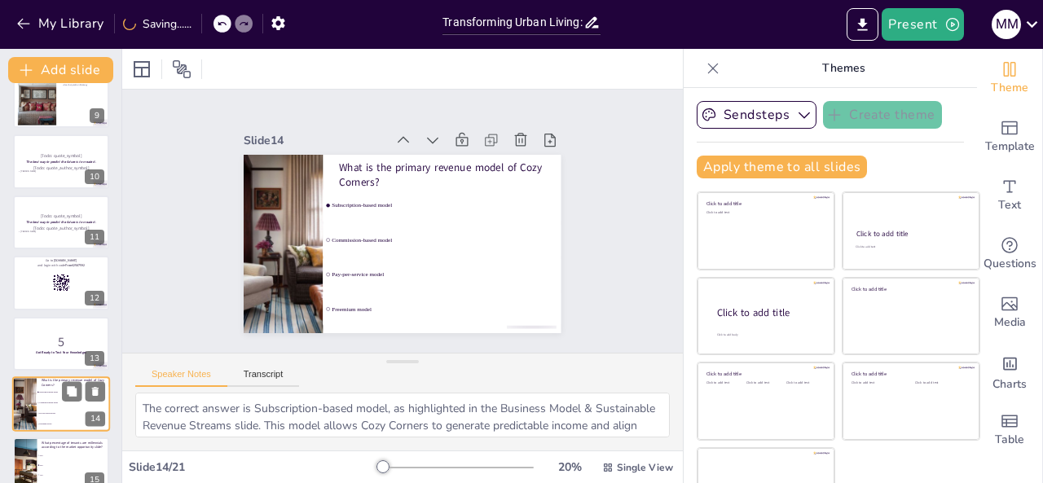
scroll to position [628, 0]
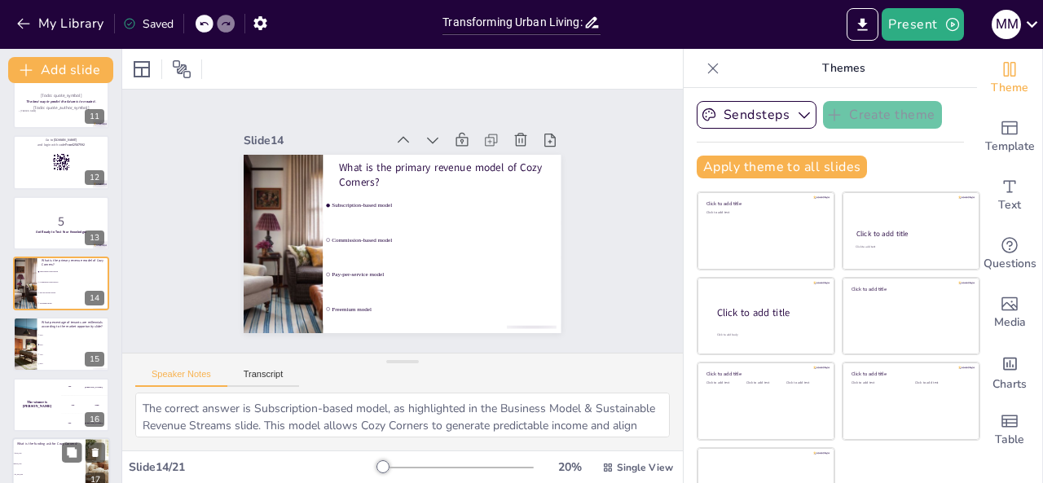
click at [49, 455] on li "$250,000" at bounding box center [48, 453] width 73 height 11
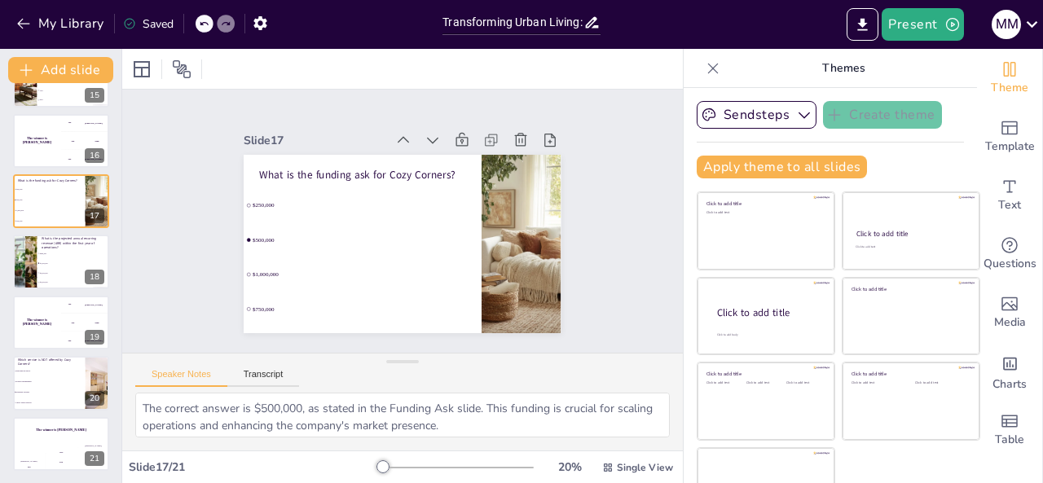
scroll to position [39, 0]
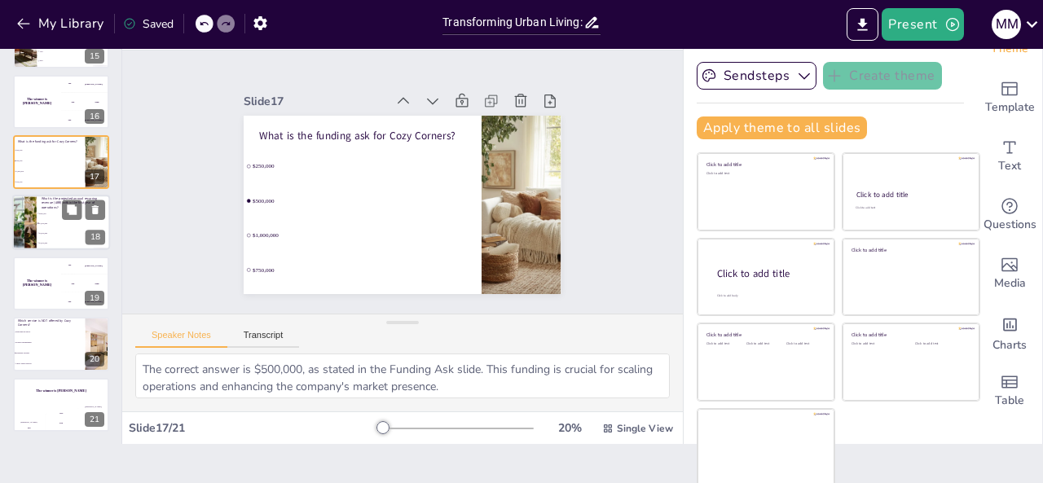
click at [40, 213] on span "$500,000" at bounding box center [74, 214] width 70 height 2
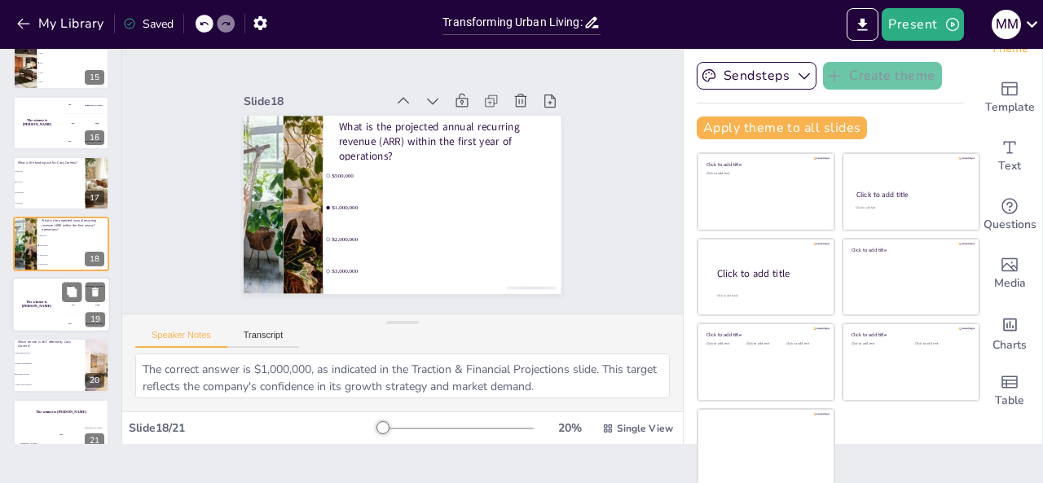
click at [49, 283] on div "The winner is [PERSON_NAME]" at bounding box center [36, 304] width 49 height 55
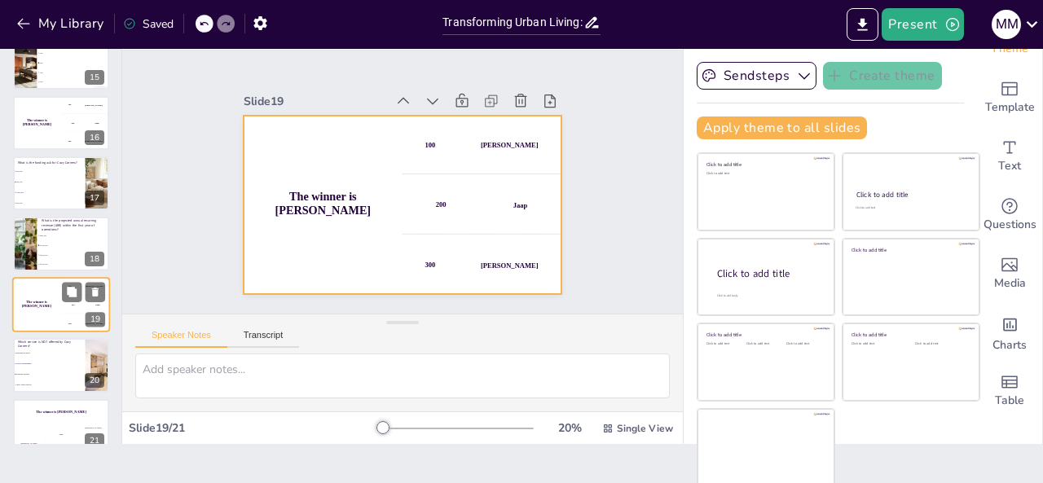
scroll to position [892, 0]
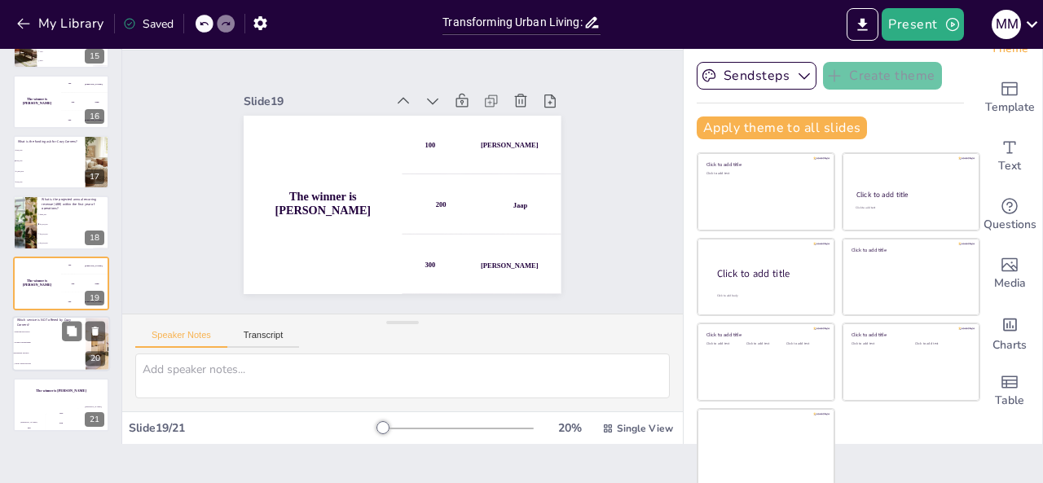
click at [51, 355] on li "Brokerage Services" at bounding box center [48, 354] width 73 height 11
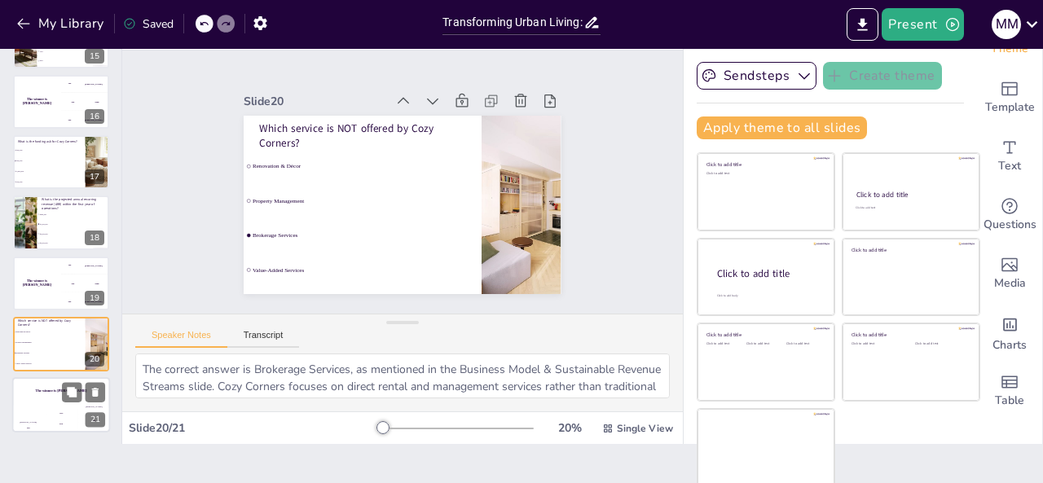
click at [41, 418] on div "Hasan 100" at bounding box center [28, 419] width 33 height 28
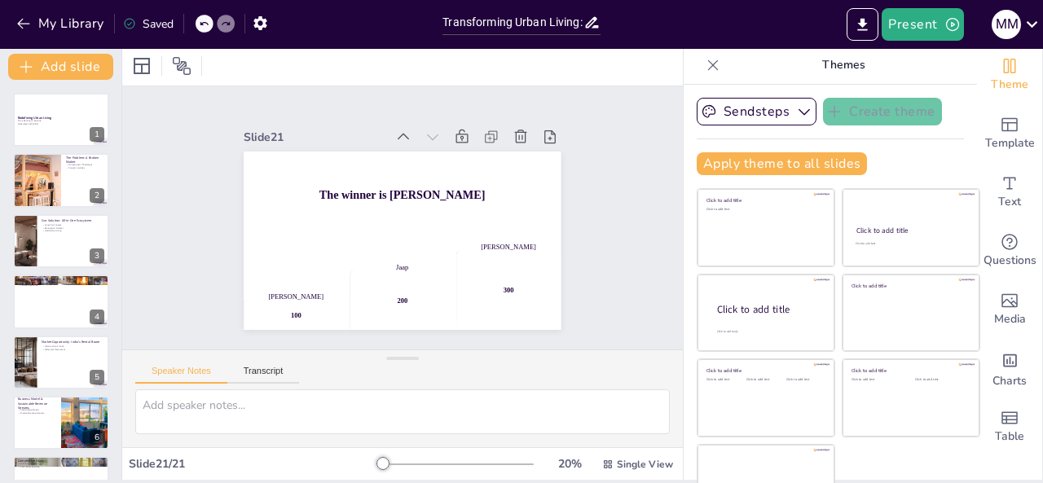
scroll to position [0, 0]
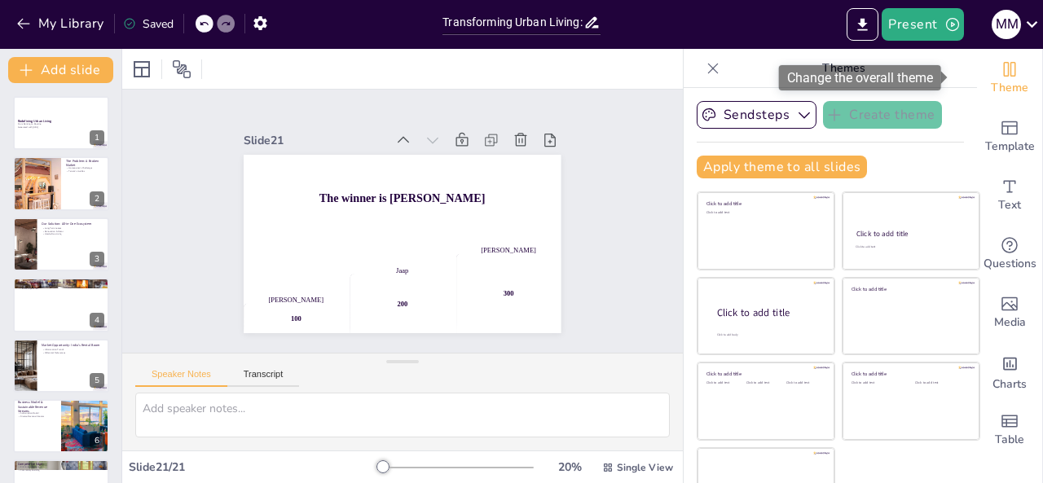
click at [991, 89] on span "Theme" at bounding box center [1009, 88] width 37 height 18
click at [991, 84] on span "Theme" at bounding box center [1009, 88] width 37 height 18
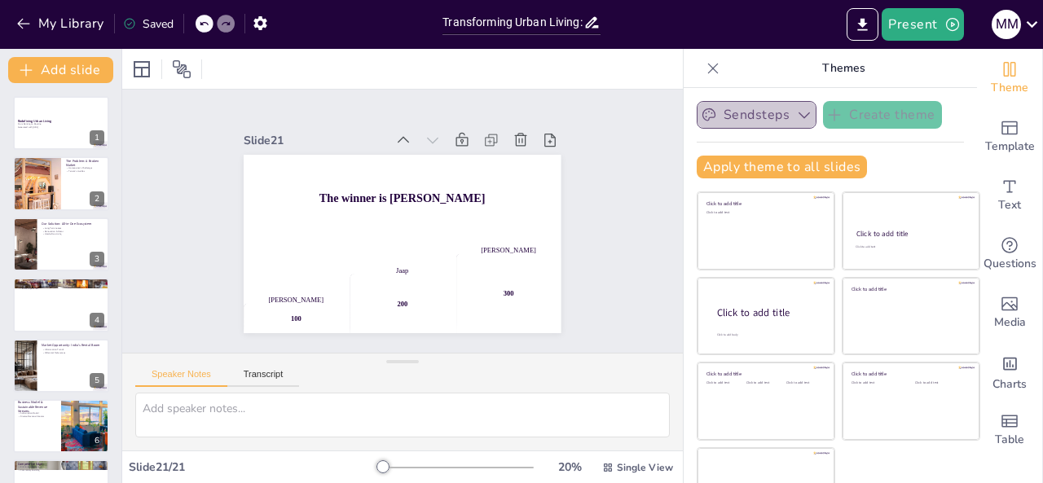
click at [796, 118] on icon "button" at bounding box center [804, 115] width 16 height 16
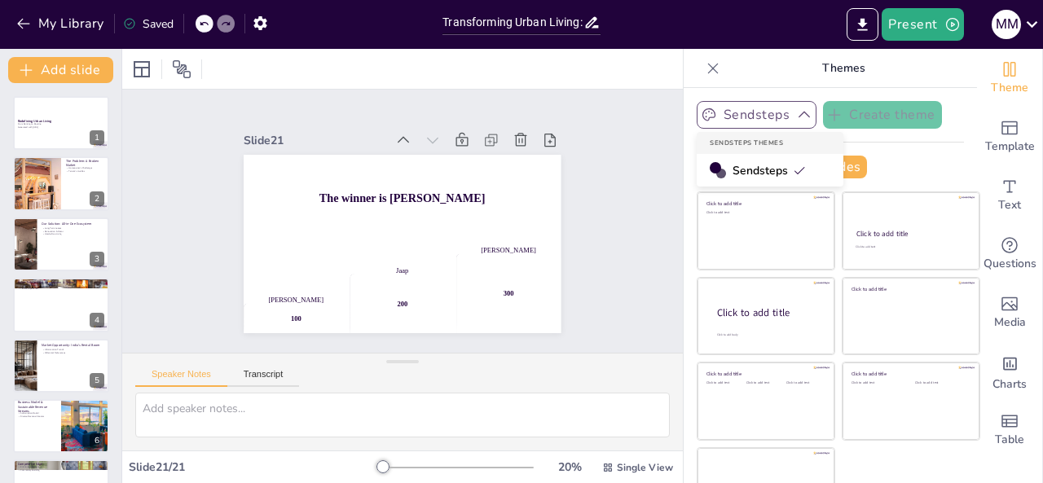
click at [872, 167] on div "Apply theme to all slides" at bounding box center [830, 167] width 267 height 23
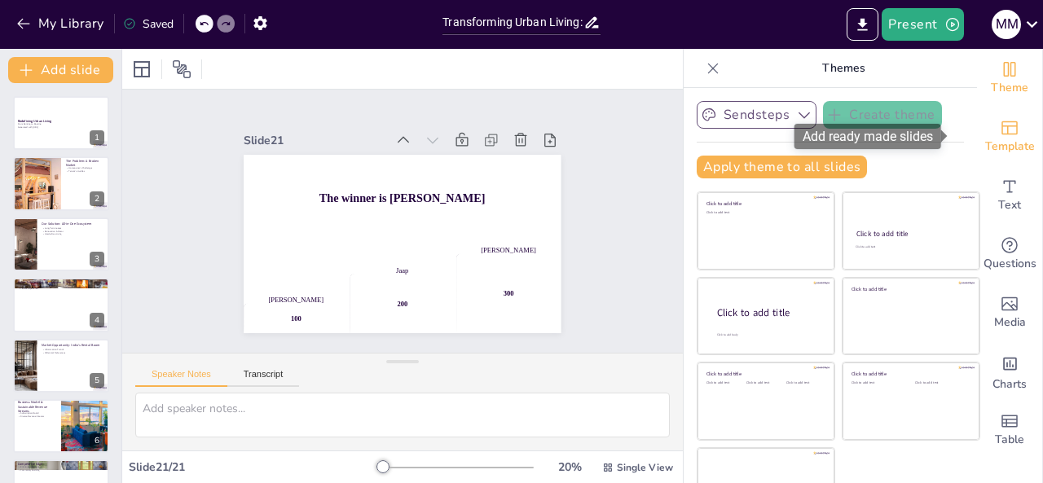
click at [1000, 131] on icon "Add ready made slides" at bounding box center [1010, 128] width 20 height 20
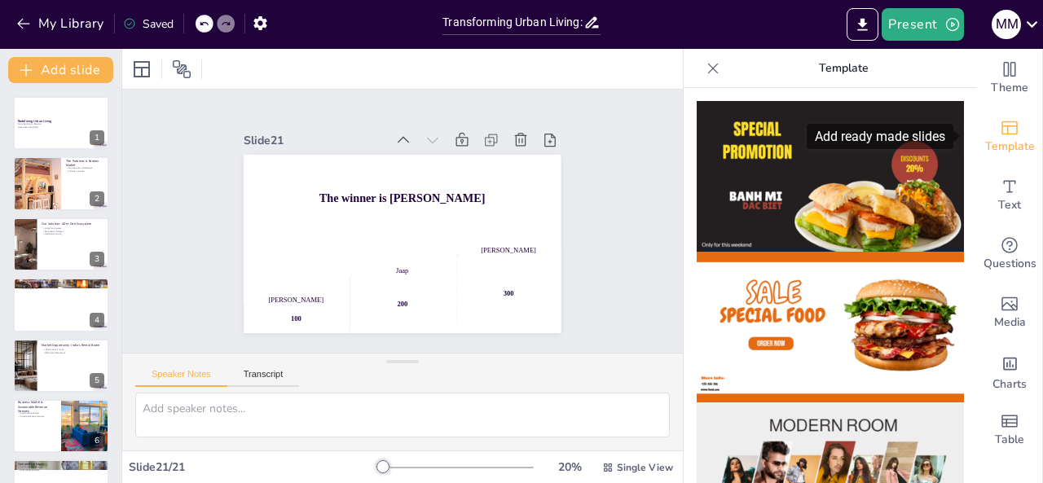
click at [984, 131] on div "Template" at bounding box center [1009, 137] width 65 height 59
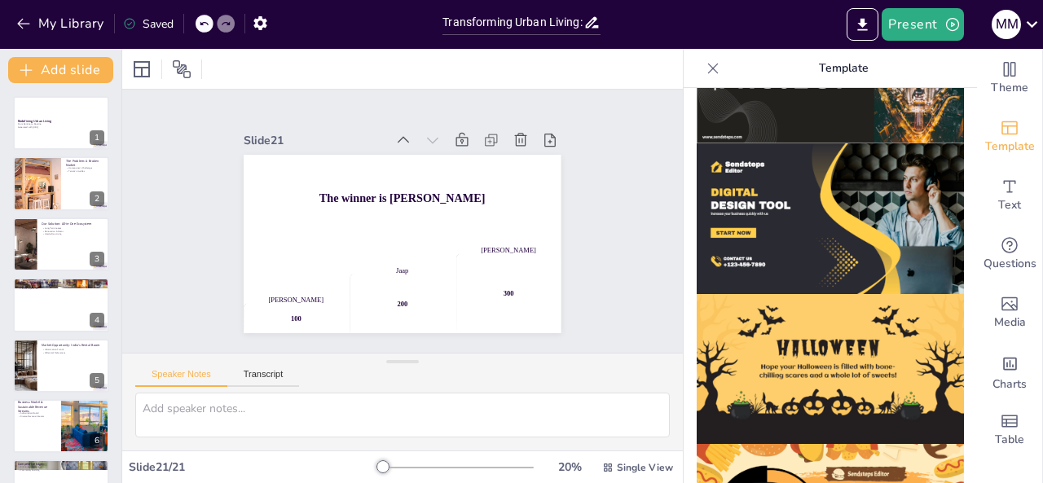
scroll to position [1674, 0]
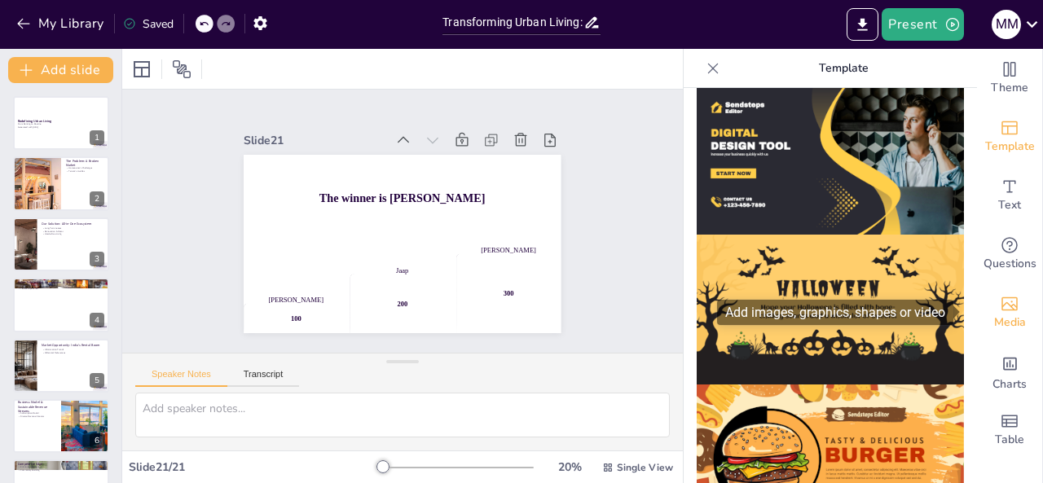
click at [1000, 309] on icon "Add images, graphics, shapes or video" at bounding box center [1010, 304] width 20 height 20
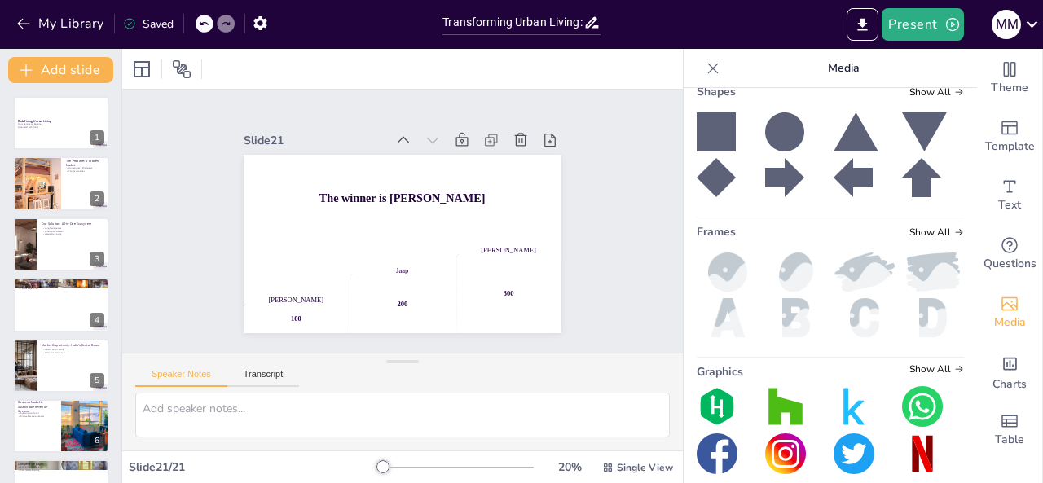
scroll to position [363, 0]
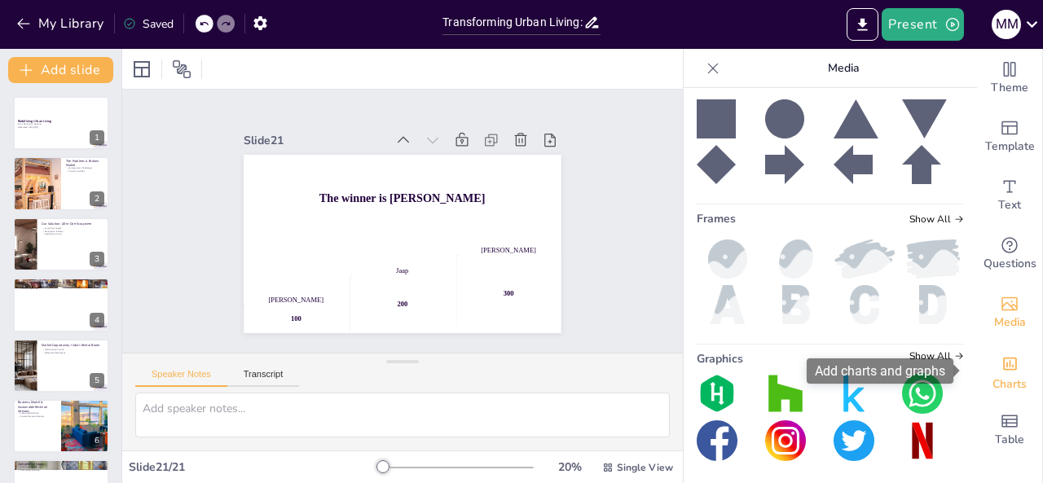
click at [1010, 371] on div "Charts" at bounding box center [1009, 371] width 65 height 59
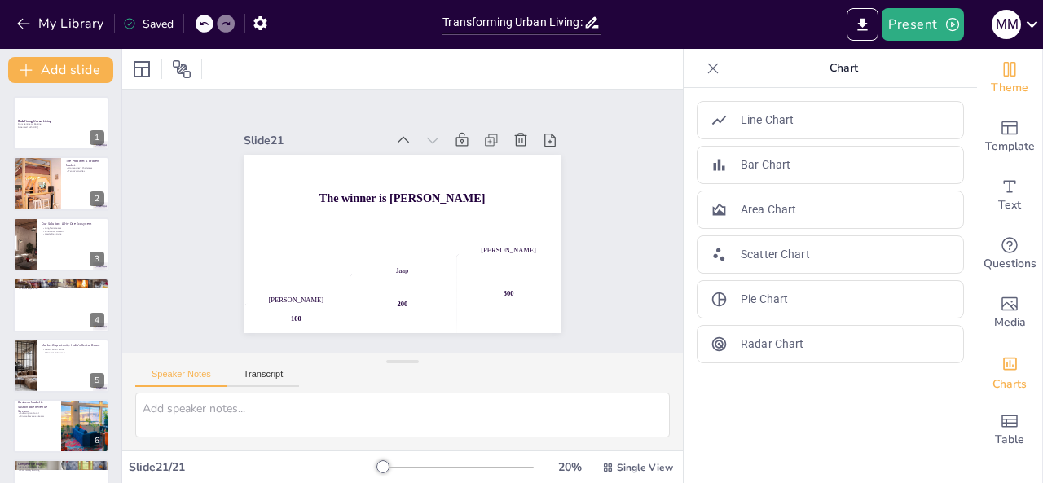
click at [1000, 75] on icon "Change the overall theme" at bounding box center [1010, 69] width 20 height 20
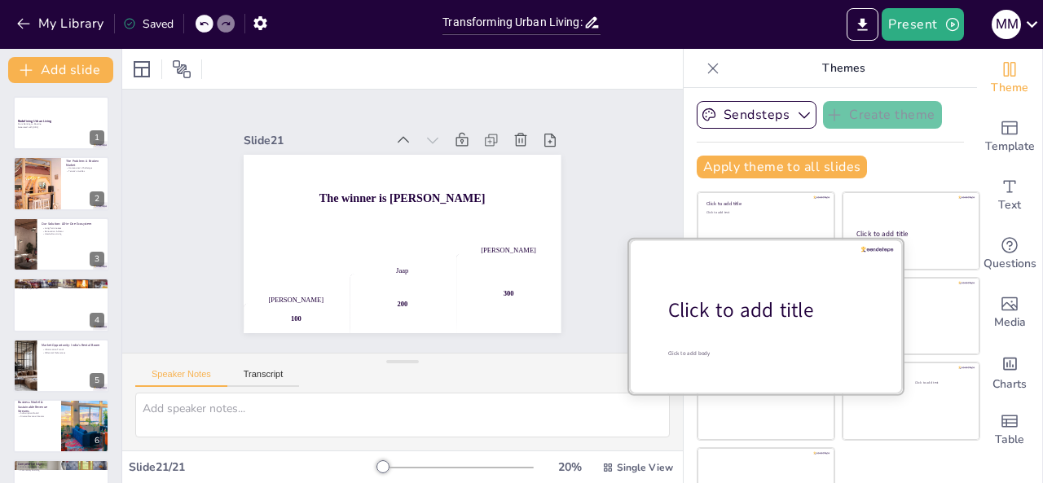
click at [773, 328] on div at bounding box center [766, 316] width 274 height 154
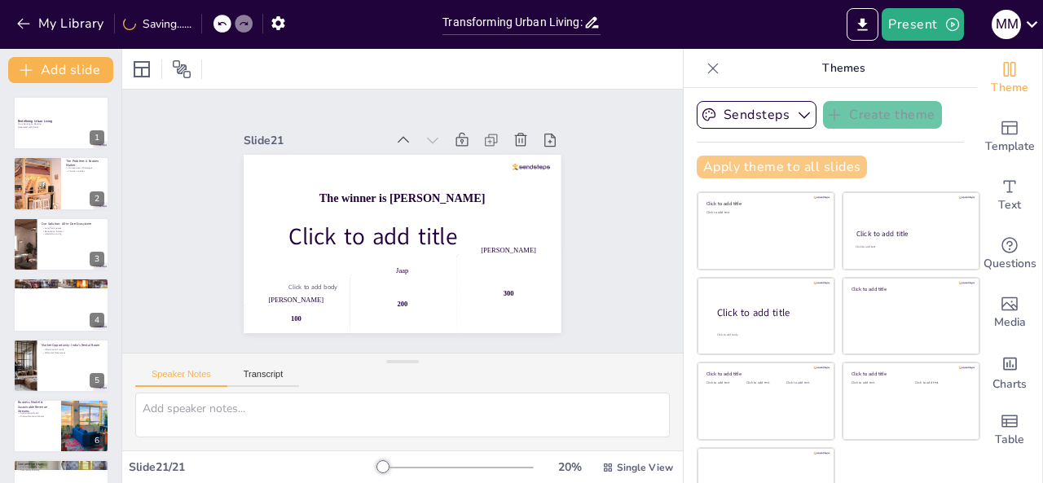
click at [802, 164] on button "Apply theme to all slides" at bounding box center [782, 167] width 170 height 23
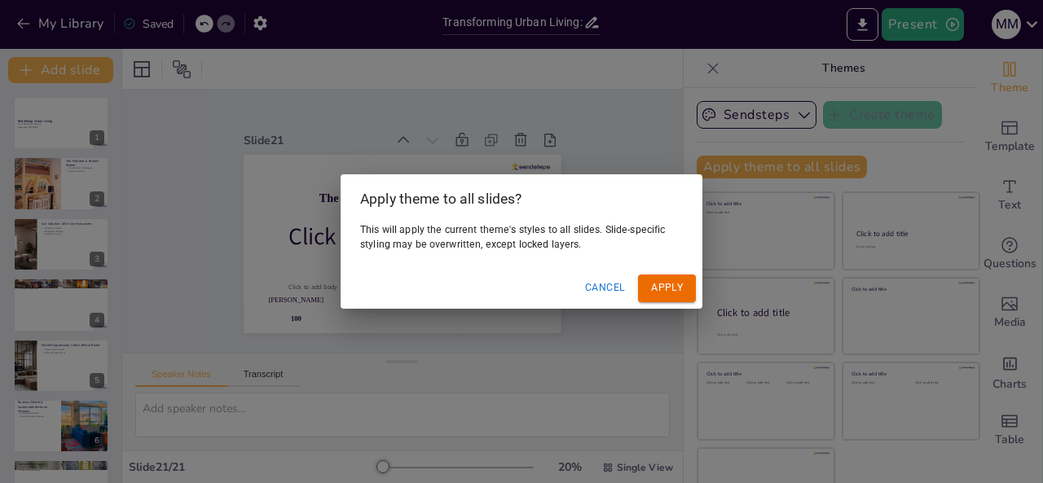
click at [661, 287] on button "Apply" at bounding box center [667, 288] width 58 height 27
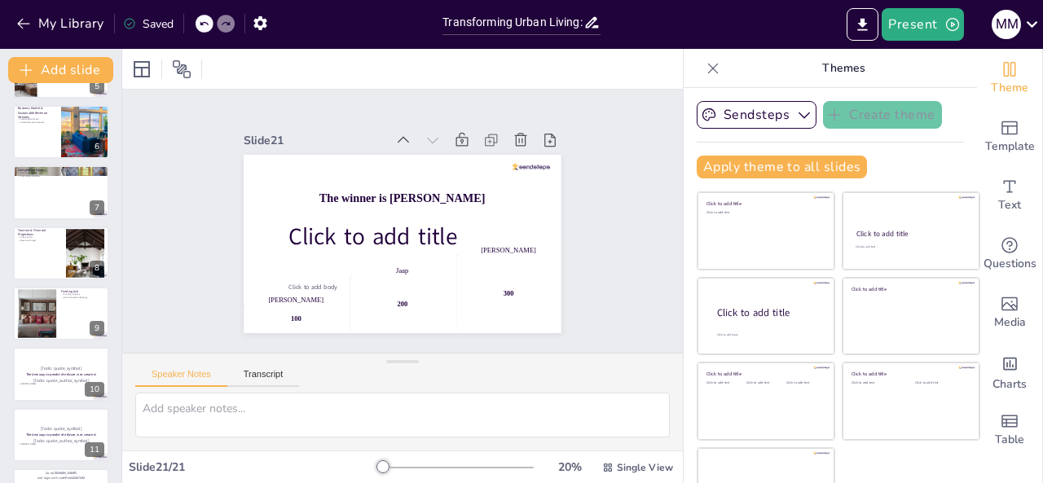
scroll to position [0, 0]
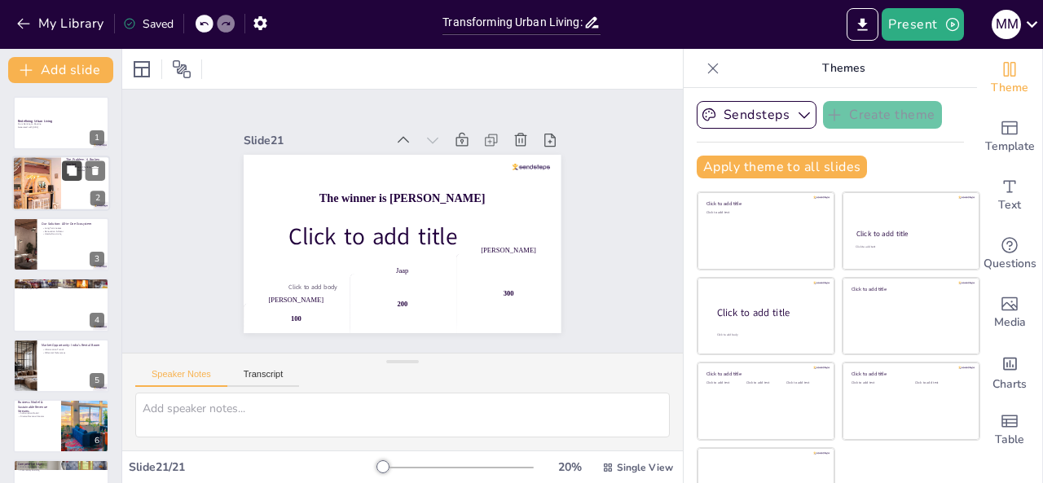
click at [68, 177] on button at bounding box center [72, 171] width 20 height 20
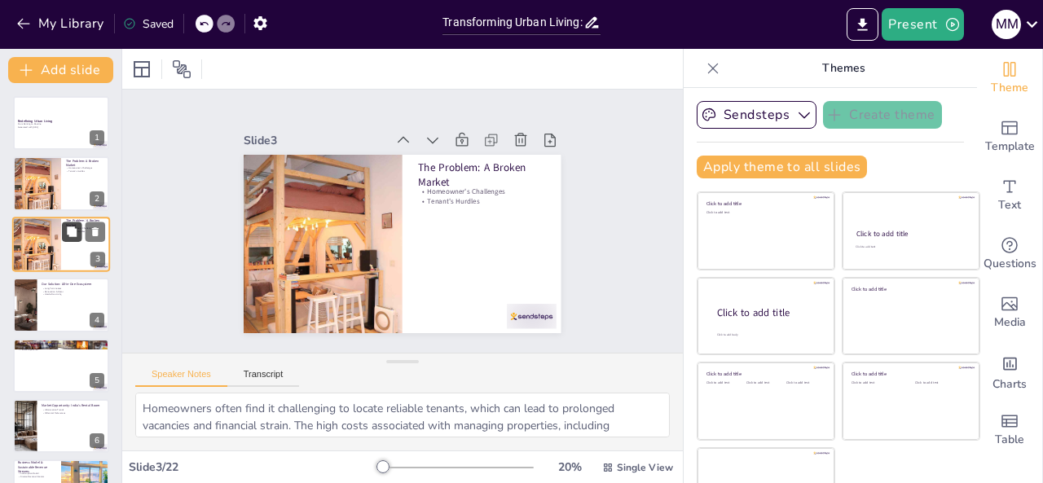
click at [63, 233] on button at bounding box center [72, 232] width 20 height 20
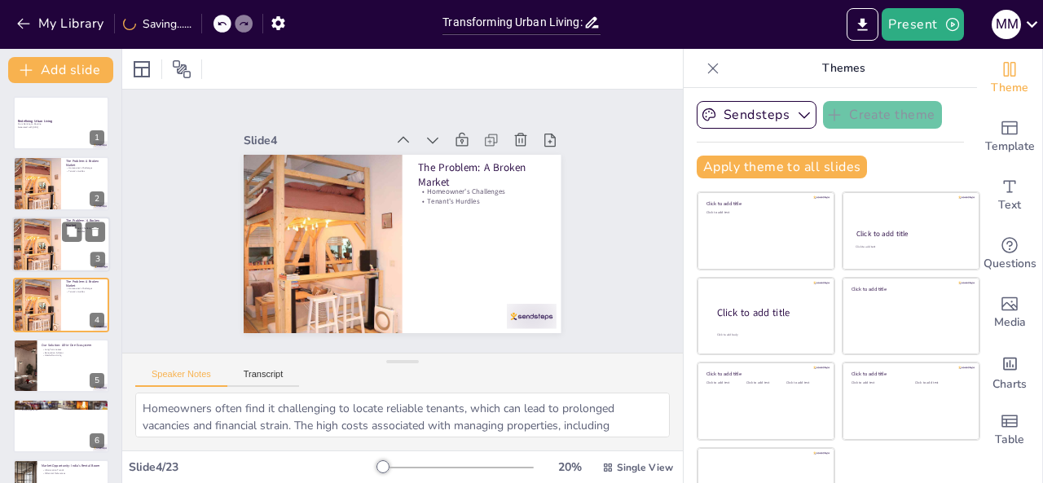
scroll to position [21, 0]
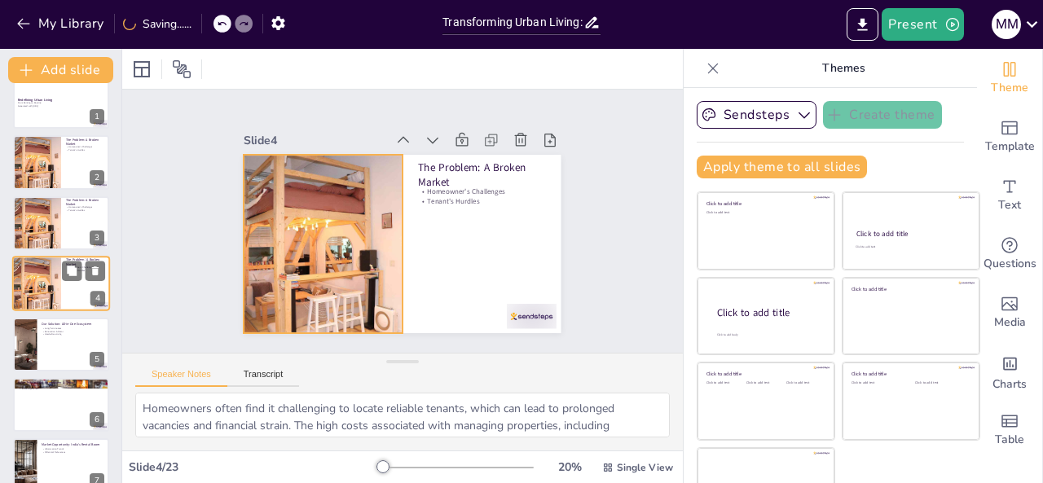
click at [46, 287] on div at bounding box center [36, 283] width 83 height 55
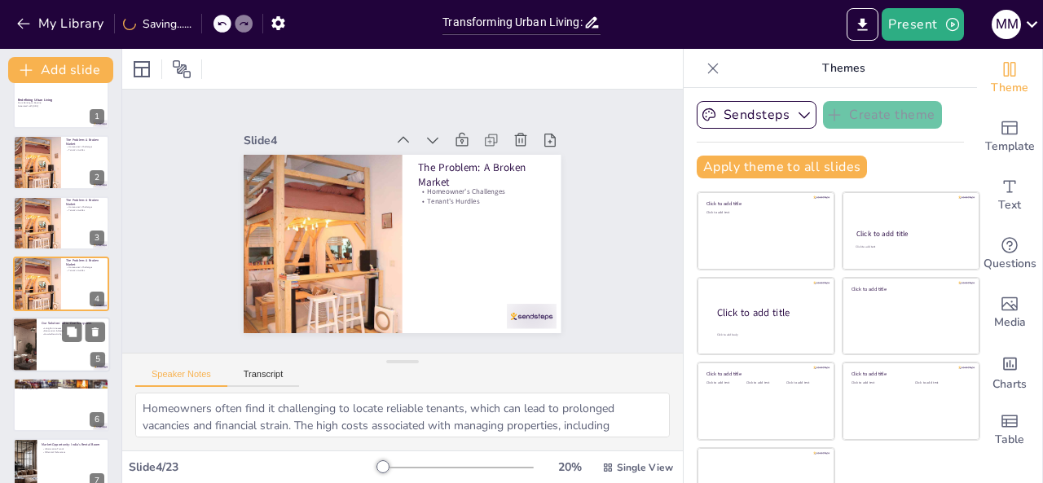
click at [50, 337] on div at bounding box center [61, 344] width 98 height 55
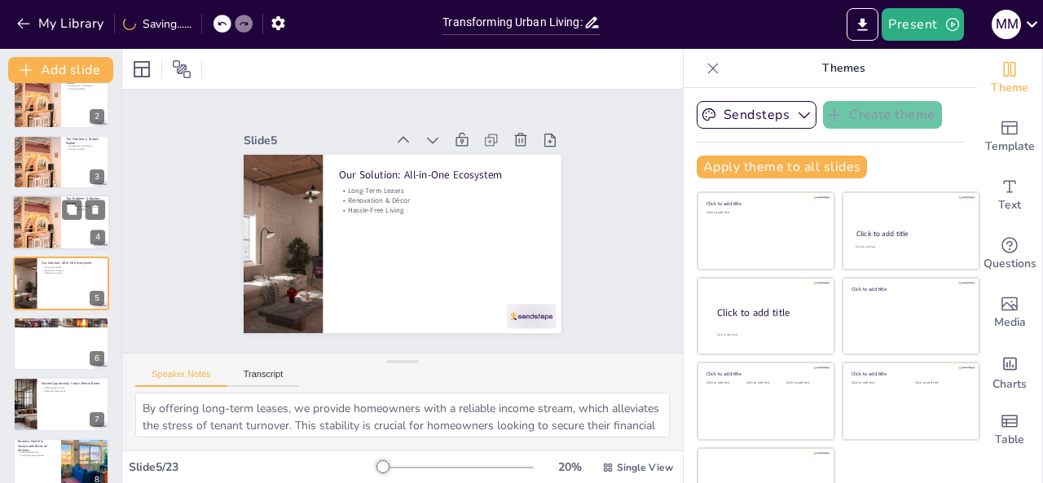
click at [66, 222] on div at bounding box center [61, 222] width 98 height 55
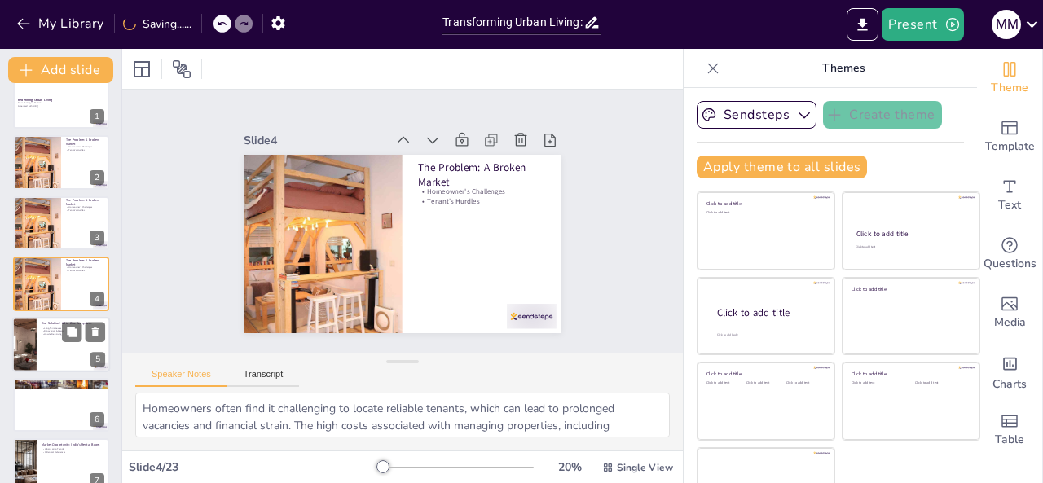
click at [60, 355] on div at bounding box center [61, 344] width 98 height 55
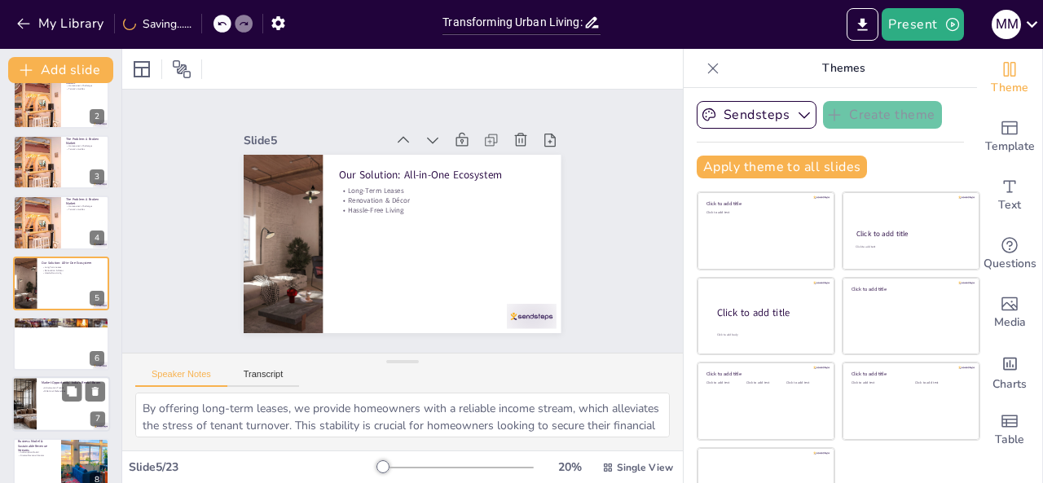
click at [57, 392] on p "Millennial Preferences" at bounding box center [74, 391] width 64 height 3
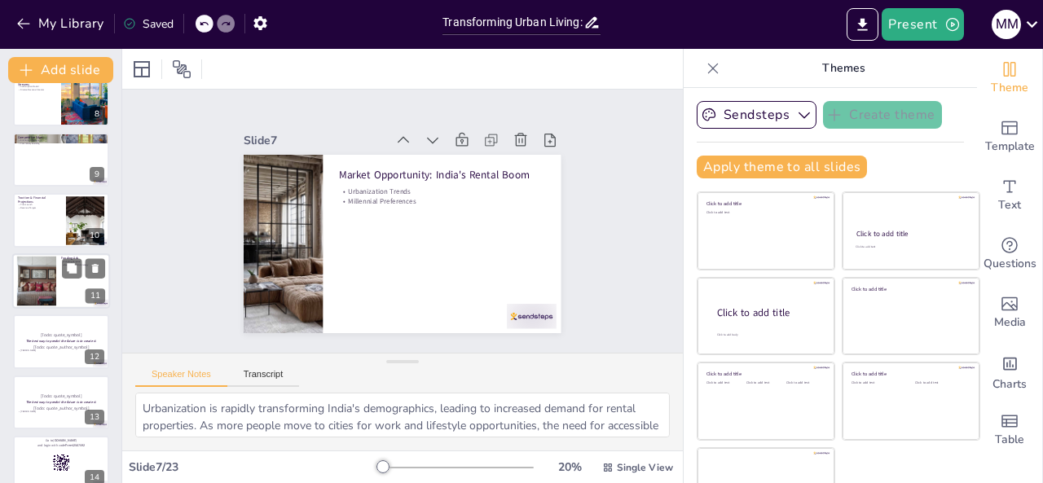
click at [51, 275] on div at bounding box center [37, 281] width 42 height 50
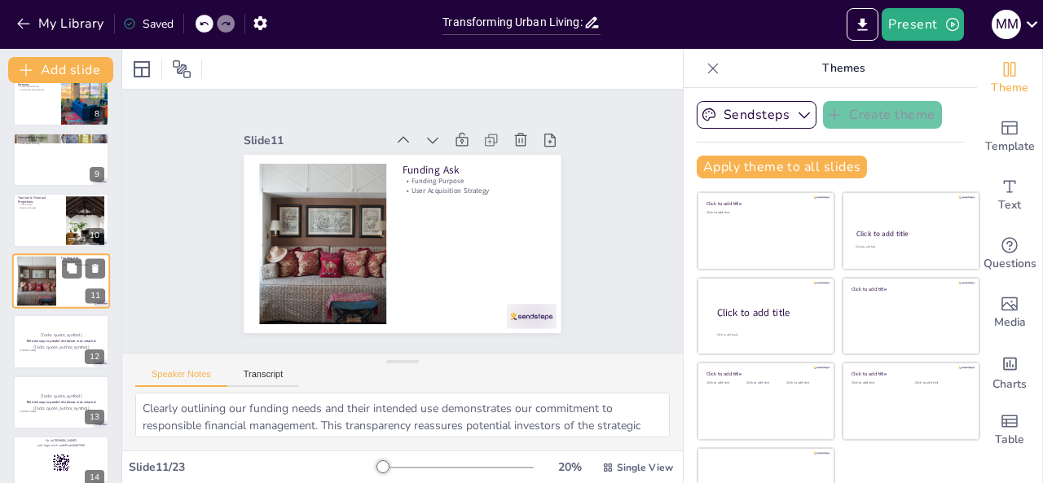
scroll to position [446, 0]
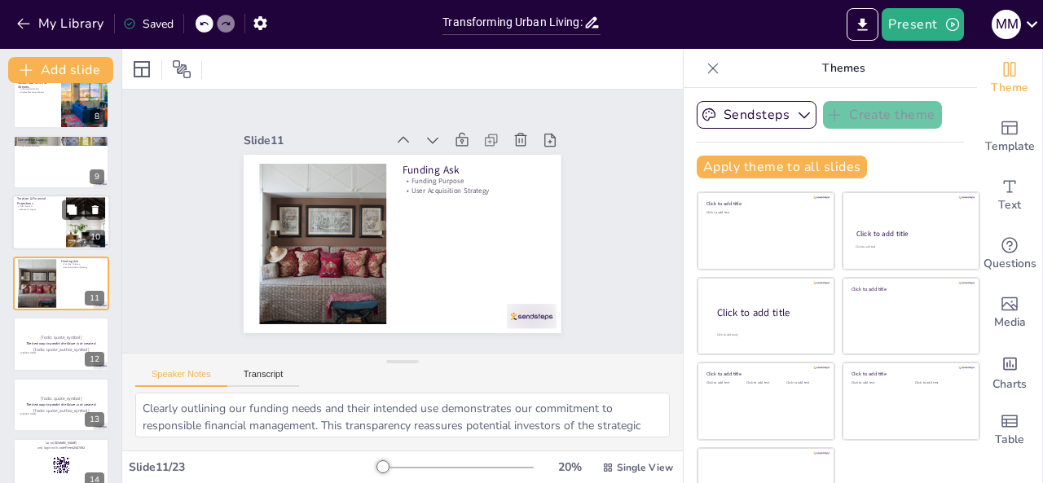
click at [45, 235] on div at bounding box center [61, 223] width 98 height 55
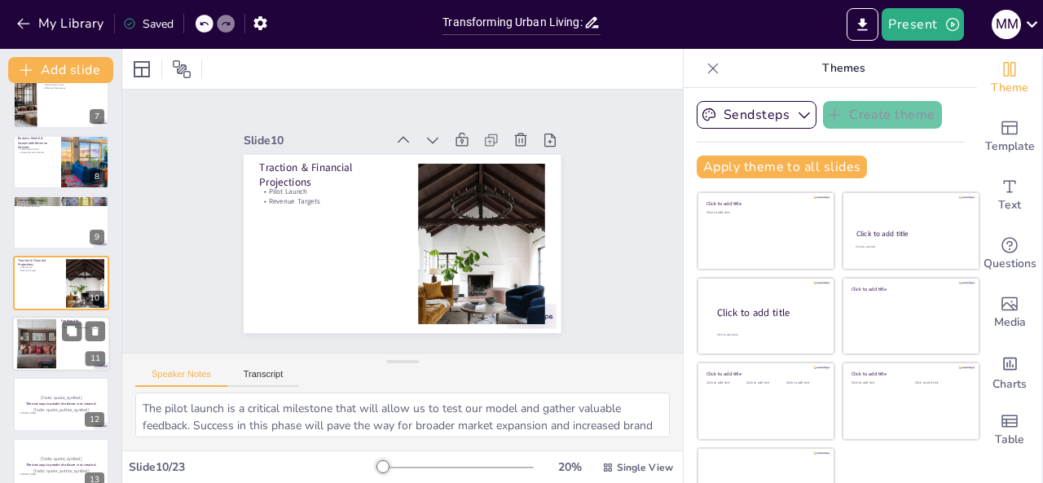
click at [46, 321] on div at bounding box center [37, 344] width 42 height 50
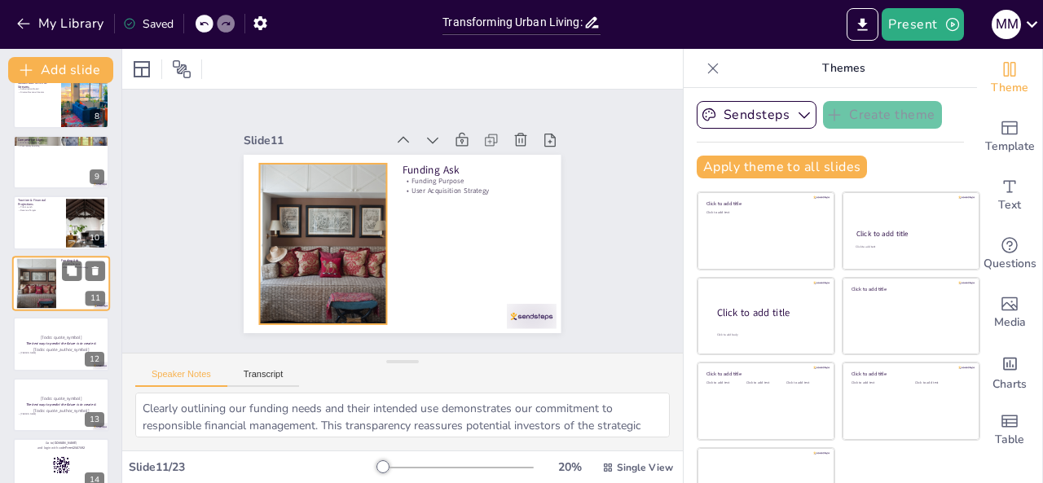
click at [40, 279] on div at bounding box center [37, 283] width 42 height 50
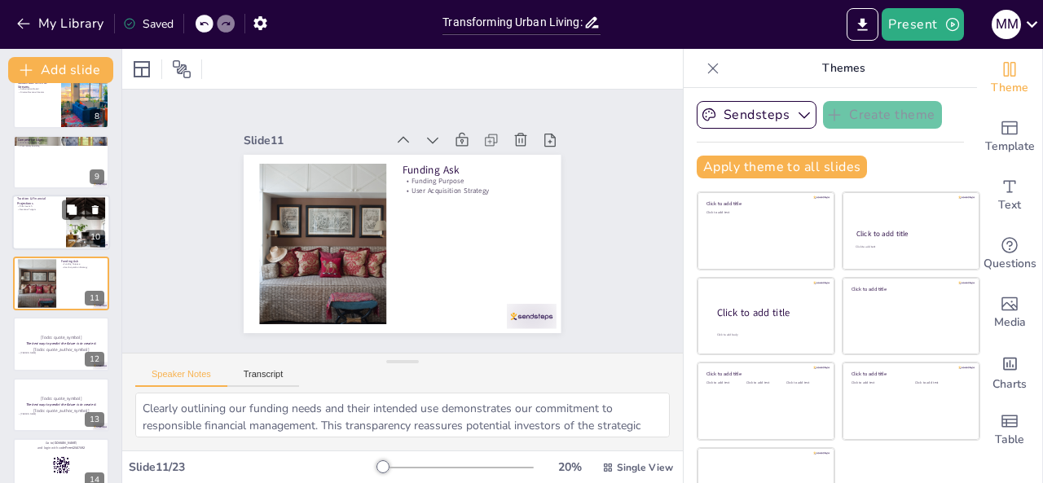
click at [42, 216] on div at bounding box center [61, 223] width 98 height 55
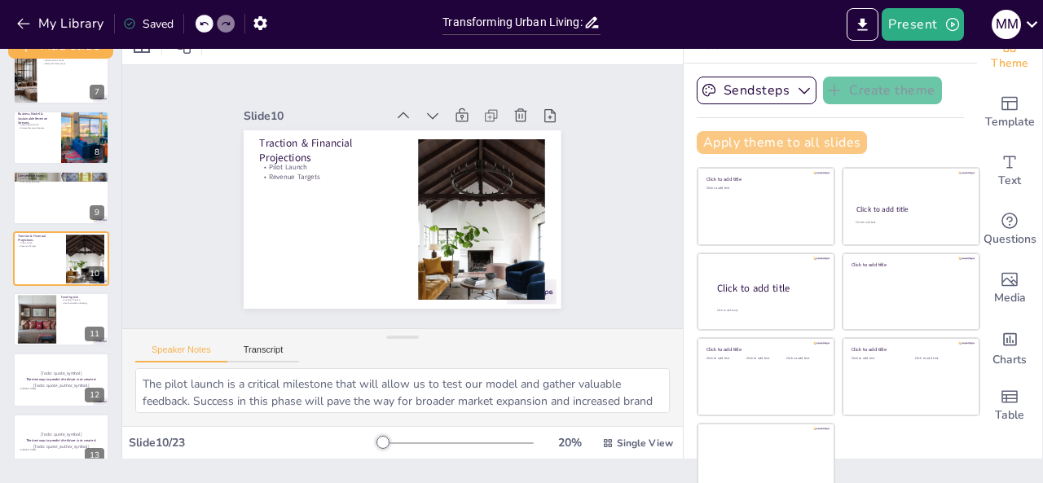
scroll to position [39, 0]
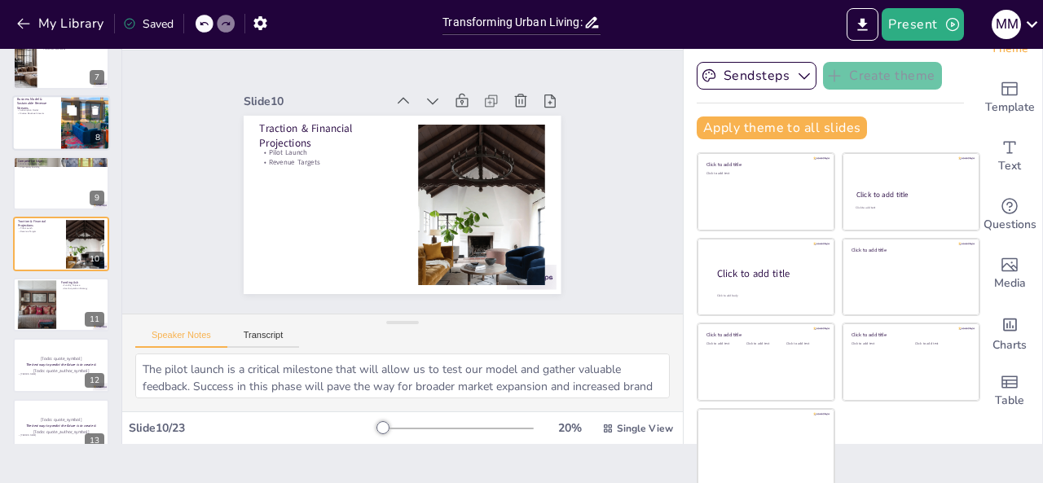
click at [68, 128] on div at bounding box center [85, 122] width 96 height 55
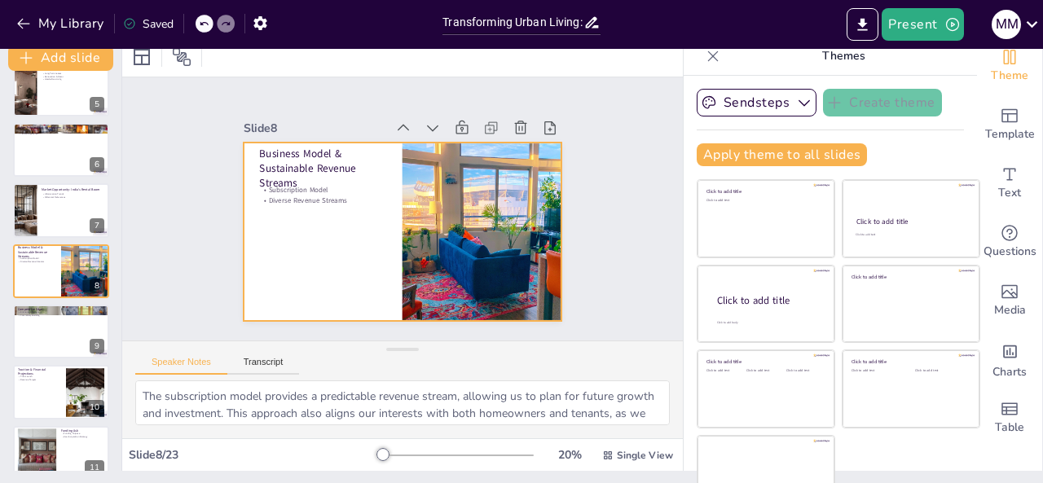
scroll to position [0, 0]
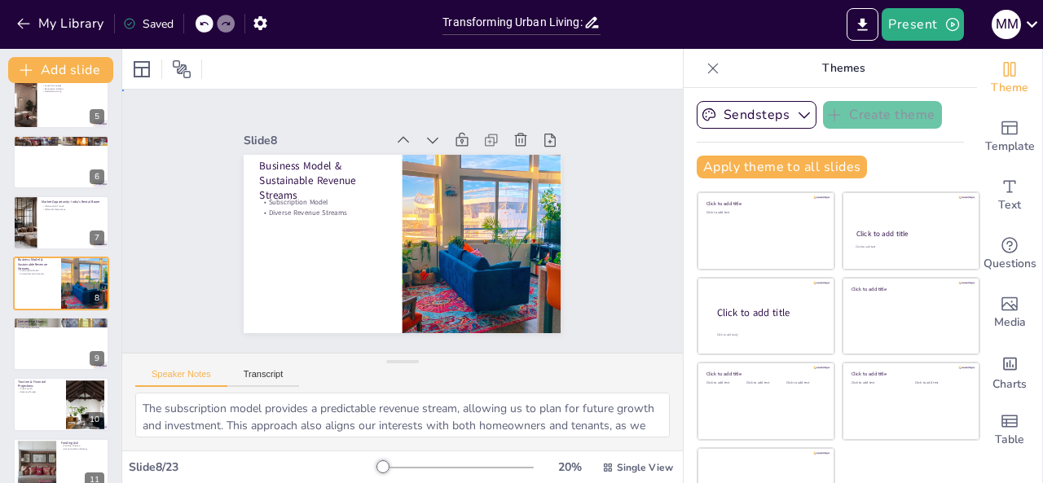
click at [204, 216] on div "Slide 1 Redefining Urban Living From Renting to Routine Generated with [URL] Sl…" at bounding box center [403, 222] width 399 height 466
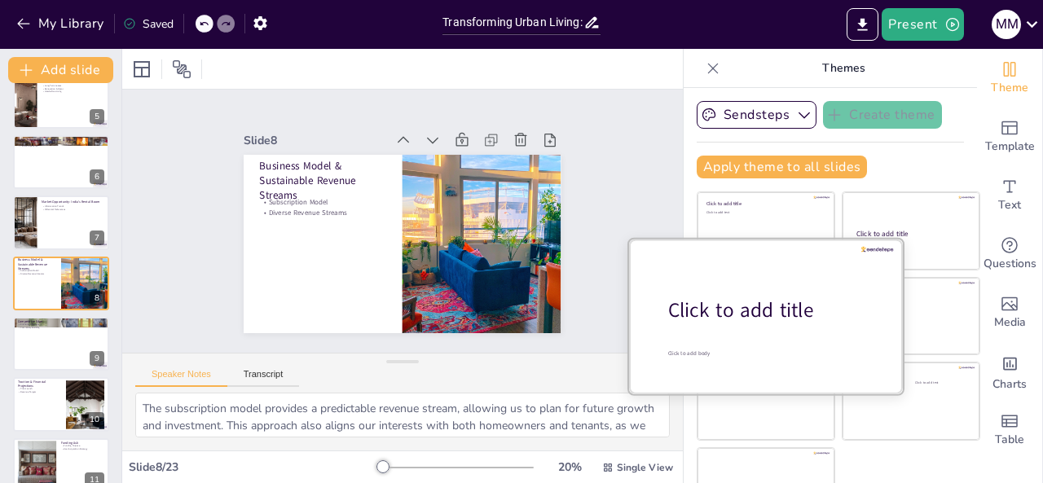
click at [751, 322] on div at bounding box center [766, 316] width 274 height 154
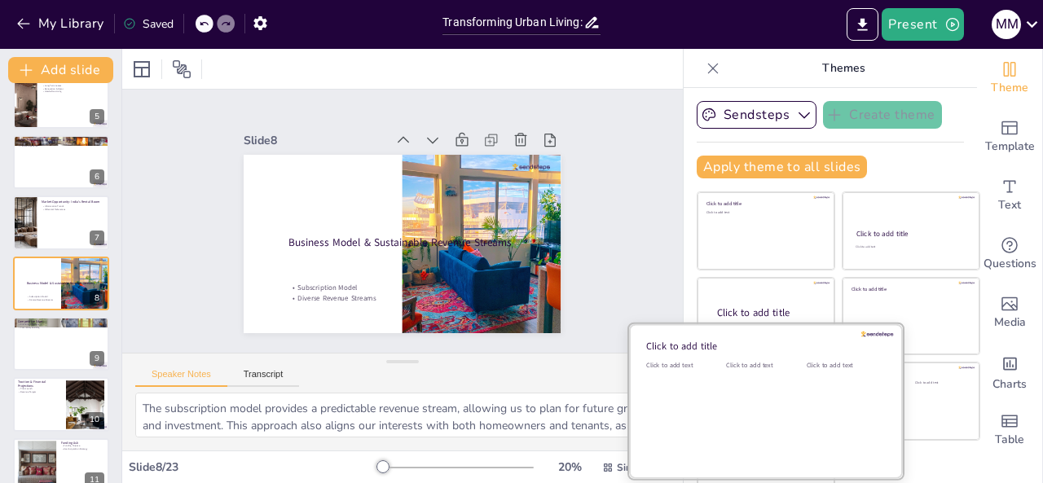
click at [732, 414] on div "Click to add text" at bounding box center [762, 411] width 73 height 101
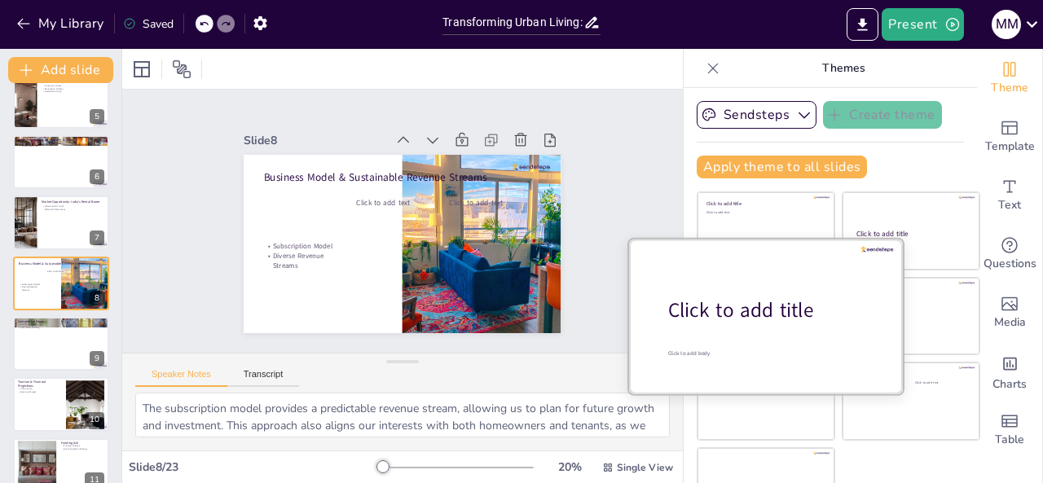
click at [750, 298] on div "Click to add title" at bounding box center [772, 311] width 208 height 28
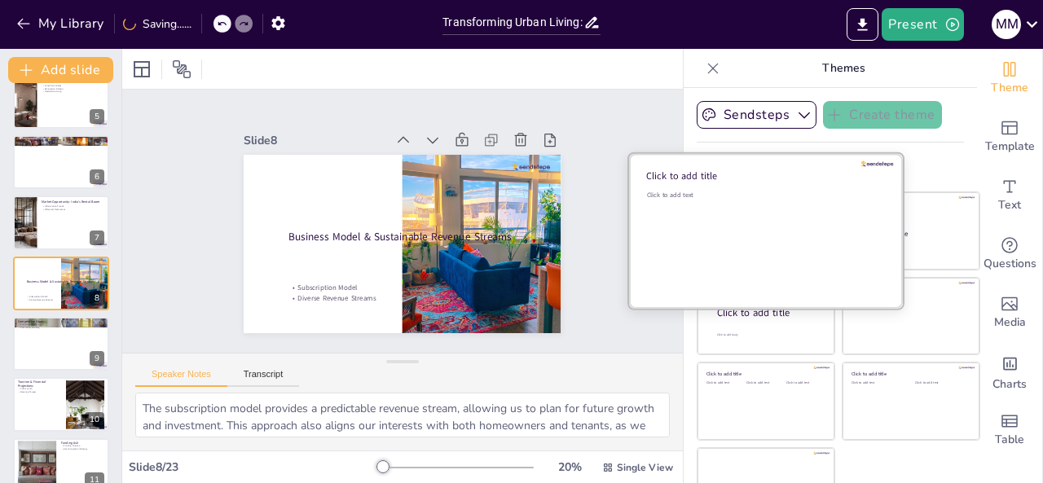
click at [729, 229] on div "Click to add text" at bounding box center [763, 241] width 233 height 101
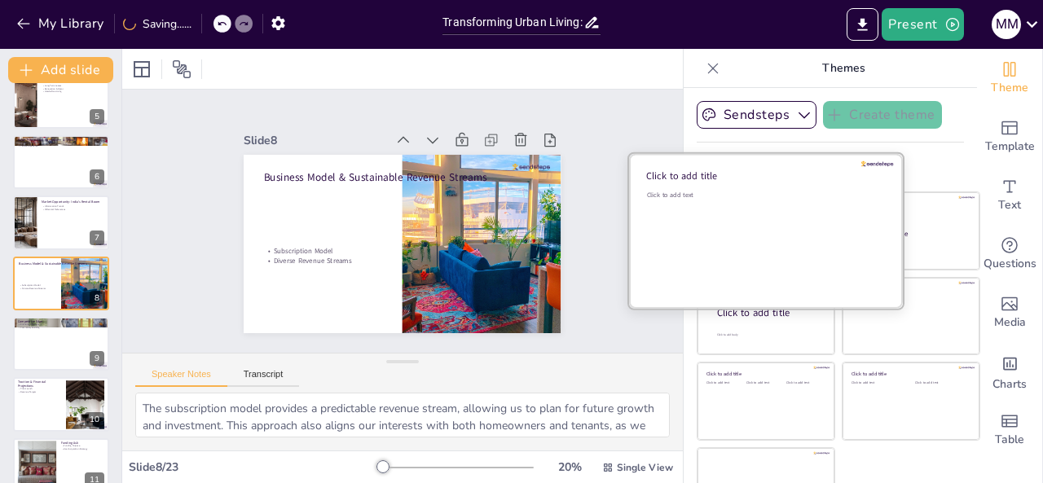
click at [853, 249] on div "Click to add text" at bounding box center [763, 241] width 233 height 101
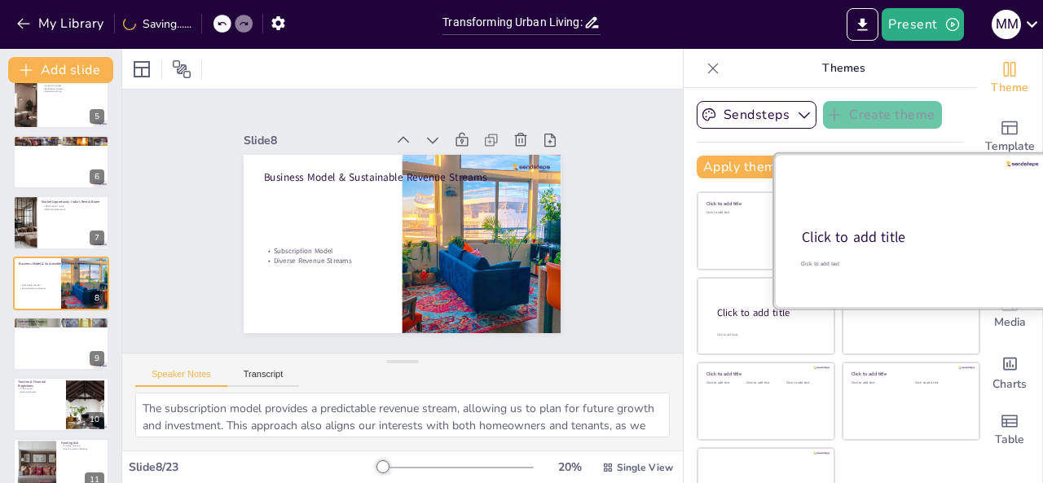
click at [905, 154] on div "Click to add title Click to add text" at bounding box center [911, 154] width 274 height 0
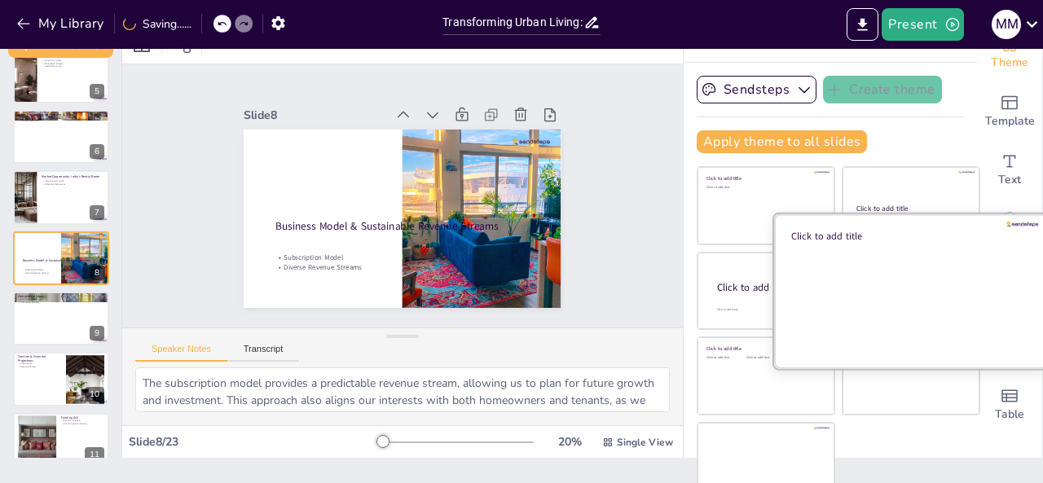
scroll to position [39, 0]
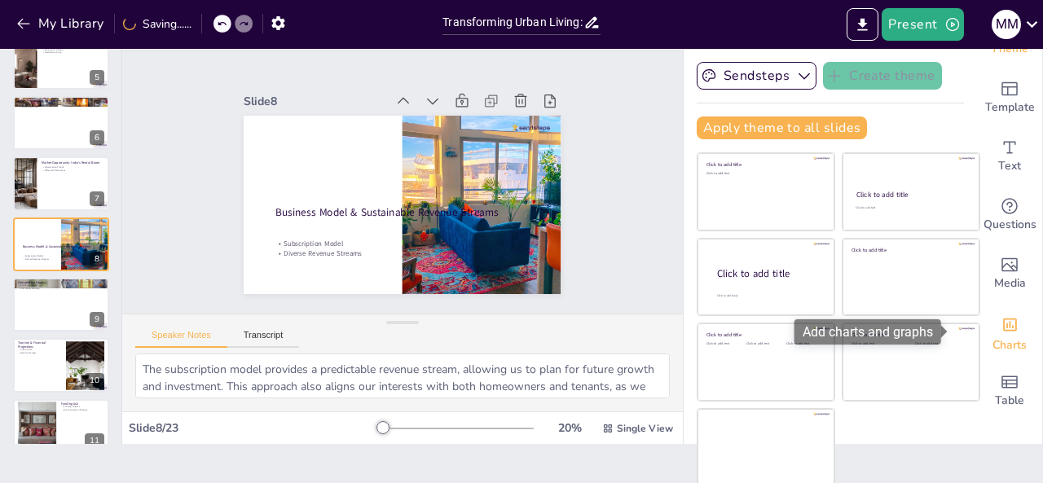
click at [1002, 335] on div "Add charts and graphs" at bounding box center [1010, 323] width 17 height 26
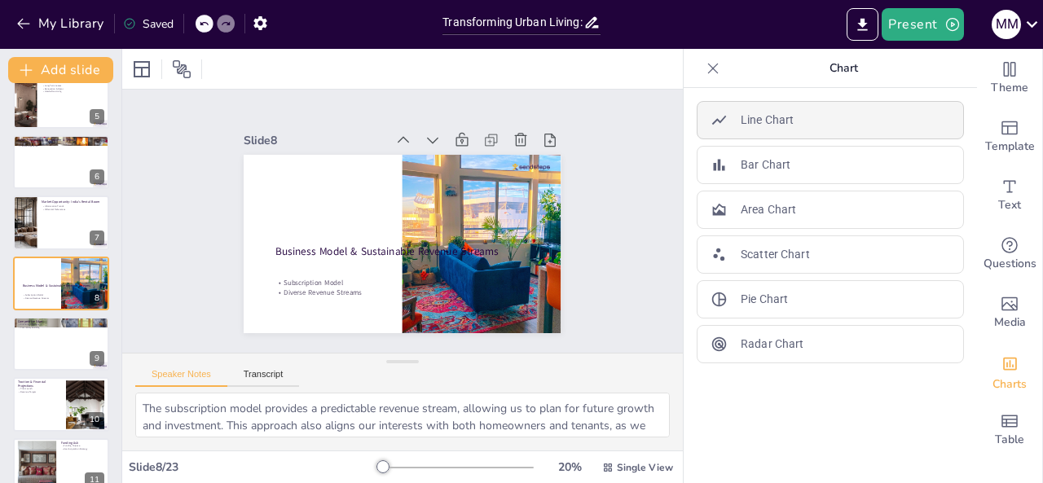
click at [751, 130] on div "Line Chart" at bounding box center [830, 120] width 267 height 38
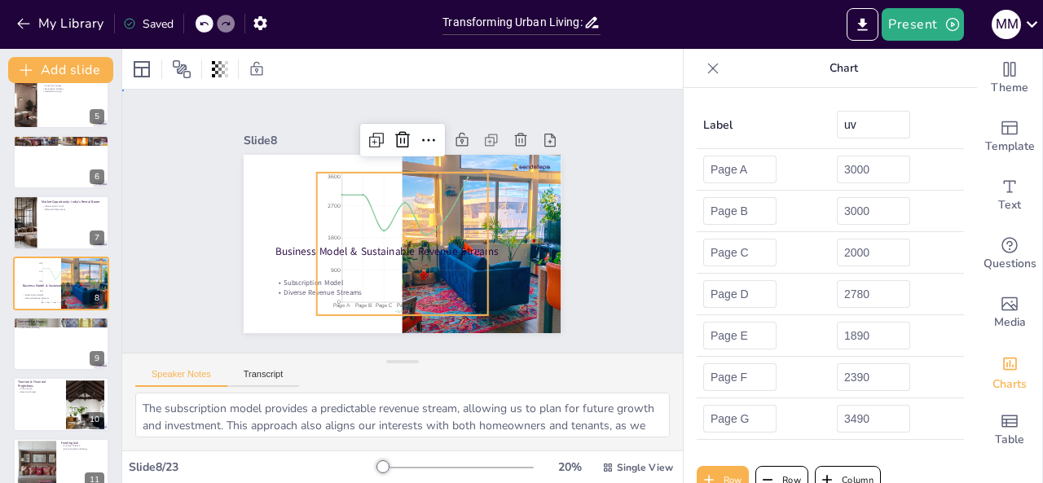
click at [534, 185] on div "Slide 1 Redefining Urban Living From Renting to Routine Generated with [URL] Sl…" at bounding box center [402, 221] width 263 height 561
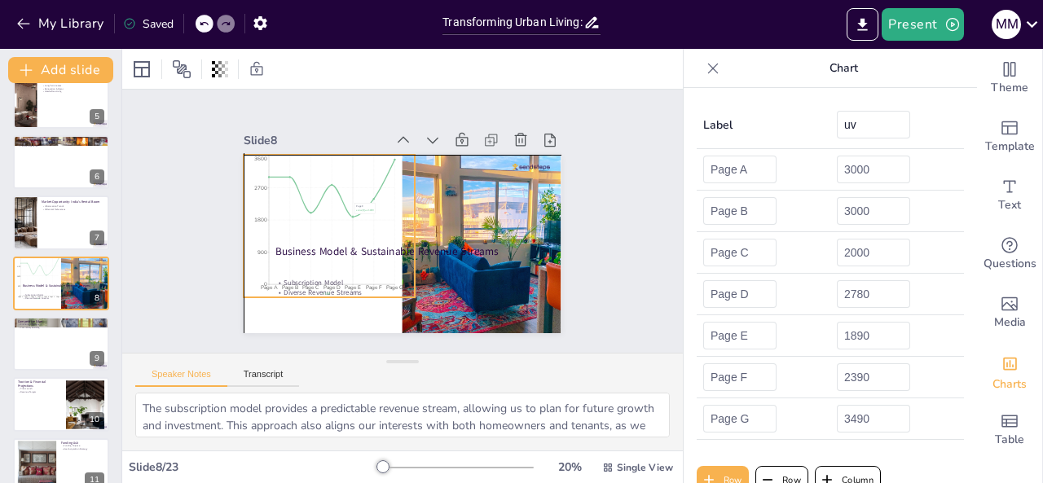
drag, startPoint x: 413, startPoint y: 214, endPoint x: 340, endPoint y: 195, distance: 75.9
click at [375, 195] on icon "Page A Page B Page C Page D Page E Page F Page G 0 900 1800 2700 3600" at bounding box center [473, 200] width 197 height 175
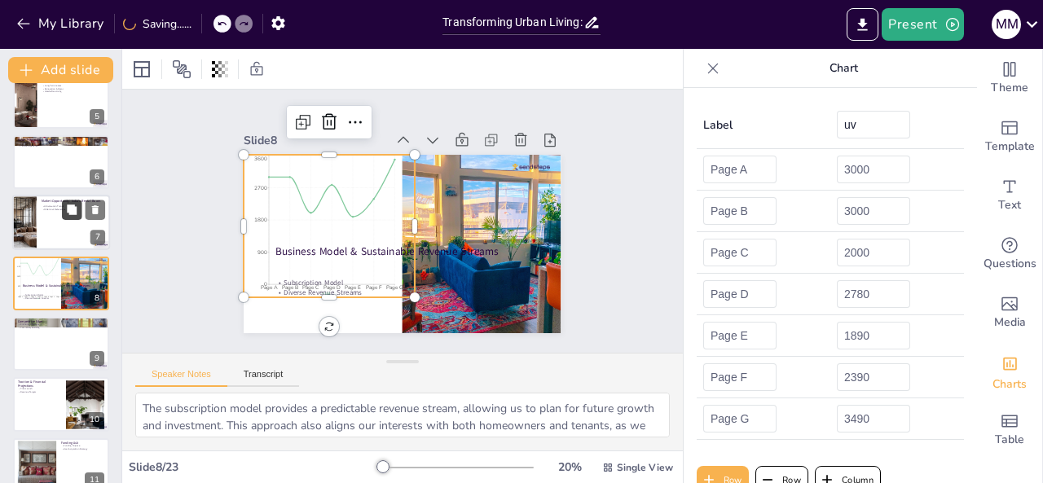
click at [75, 218] on button at bounding box center [72, 210] width 20 height 20
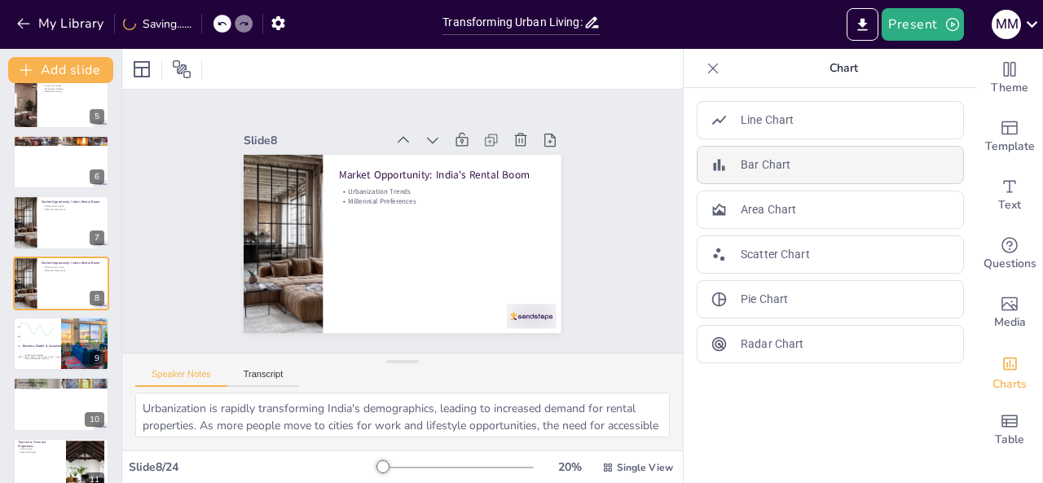
click at [761, 165] on p "Bar Chart" at bounding box center [766, 164] width 50 height 17
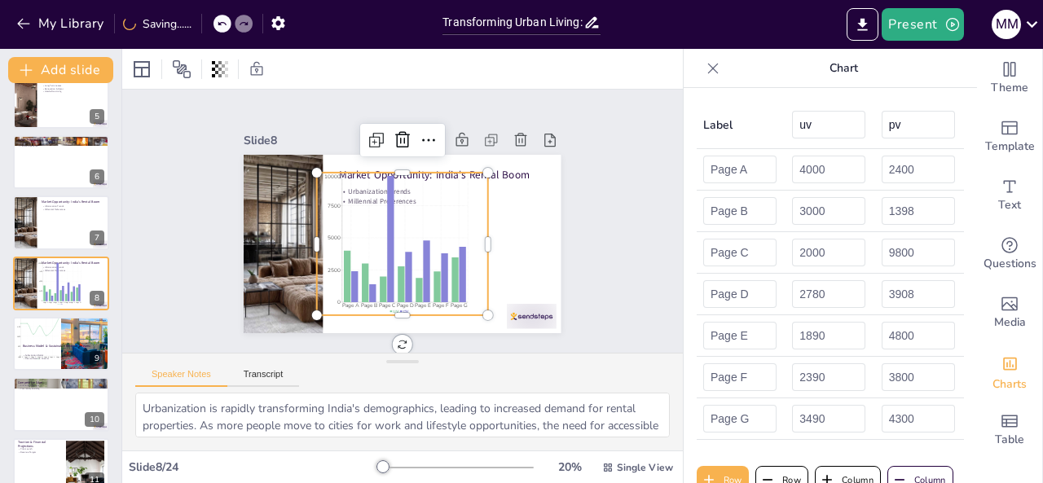
click at [781, 95] on div "Label uv pv Page A 4000 2400 Page B 3000 1398 Page C 2000 9800 Page D 2780 3908…" at bounding box center [830, 285] width 293 height 395
click at [705, 64] on icon at bounding box center [713, 68] width 16 height 16
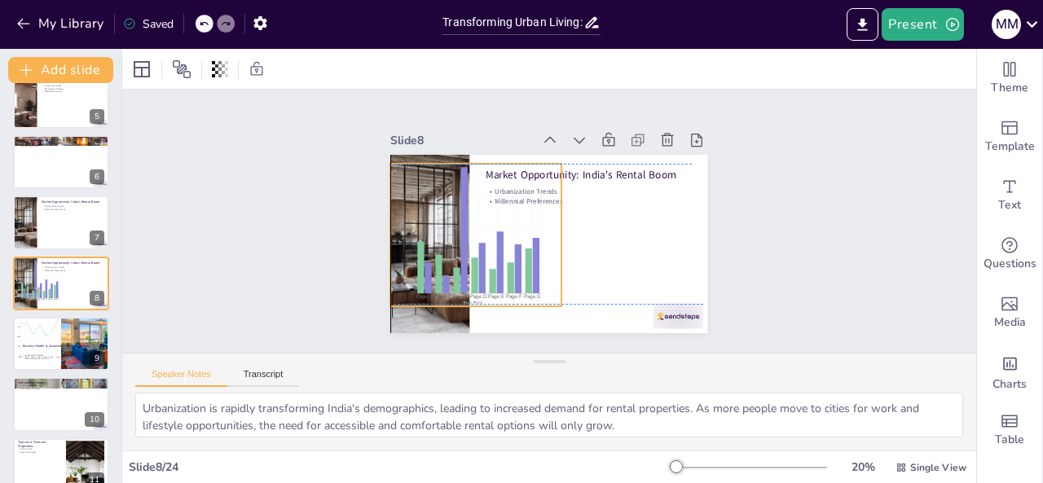
drag, startPoint x: 602, startPoint y: 231, endPoint x: 532, endPoint y: 222, distance: 70.8
click at [532, 222] on icon "Page A Page B Page C Page D Page E Page F Page G 0 2500 5000 7500 10000" at bounding box center [608, 266] width 221 height 222
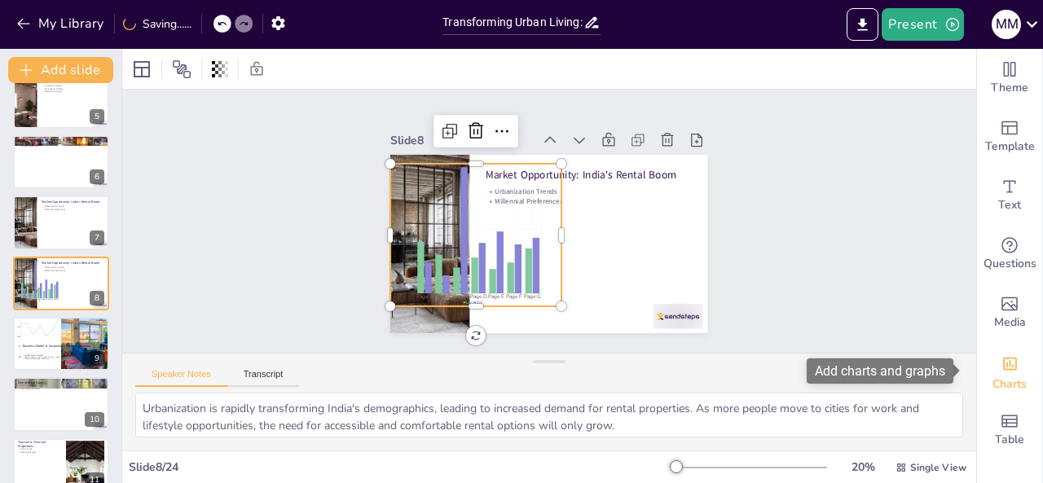
click at [1011, 371] on div "Charts" at bounding box center [1009, 371] width 65 height 59
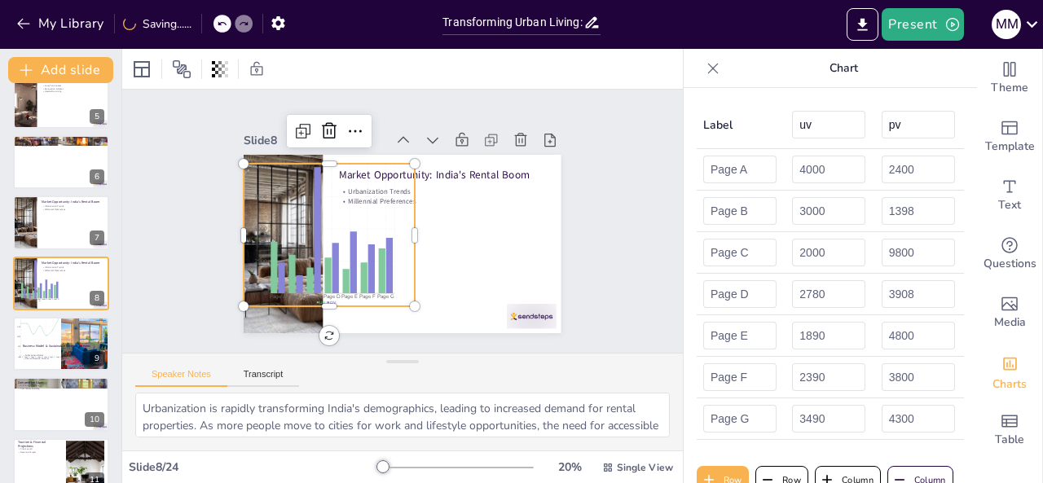
click at [708, 73] on icon at bounding box center [713, 68] width 11 height 11
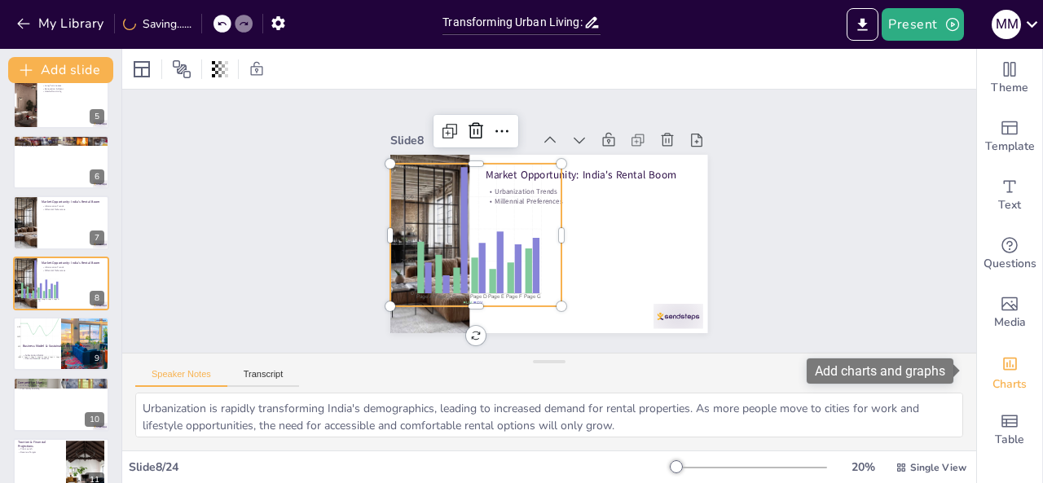
click at [1004, 369] on icon "Add charts and graphs" at bounding box center [1010, 363] width 17 height 17
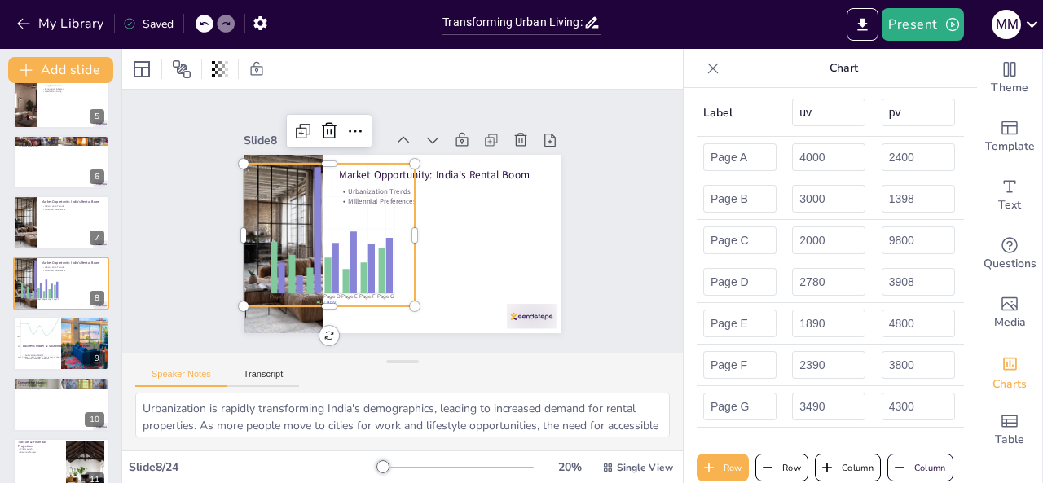
scroll to position [16, 0]
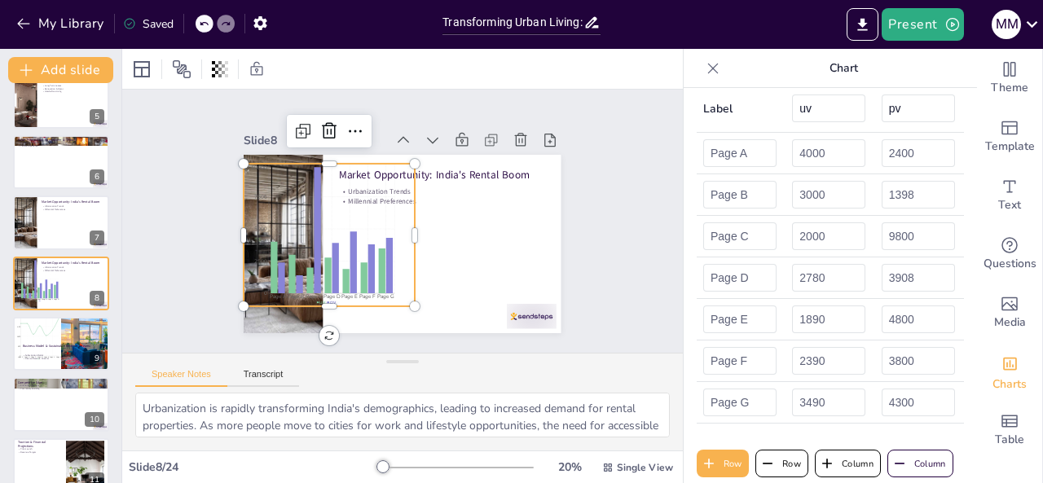
click at [705, 69] on icon at bounding box center [713, 68] width 16 height 16
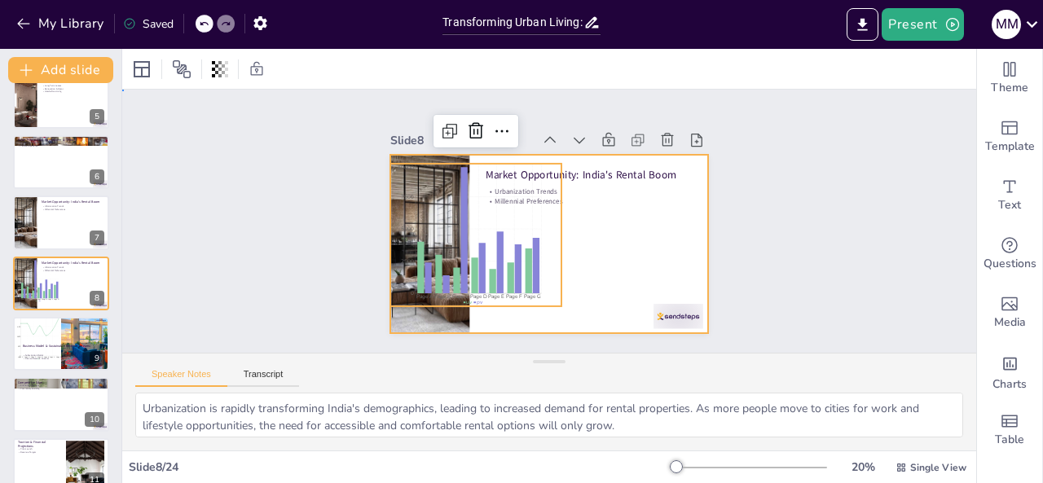
click at [662, 222] on div at bounding box center [528, 214] width 268 height 357
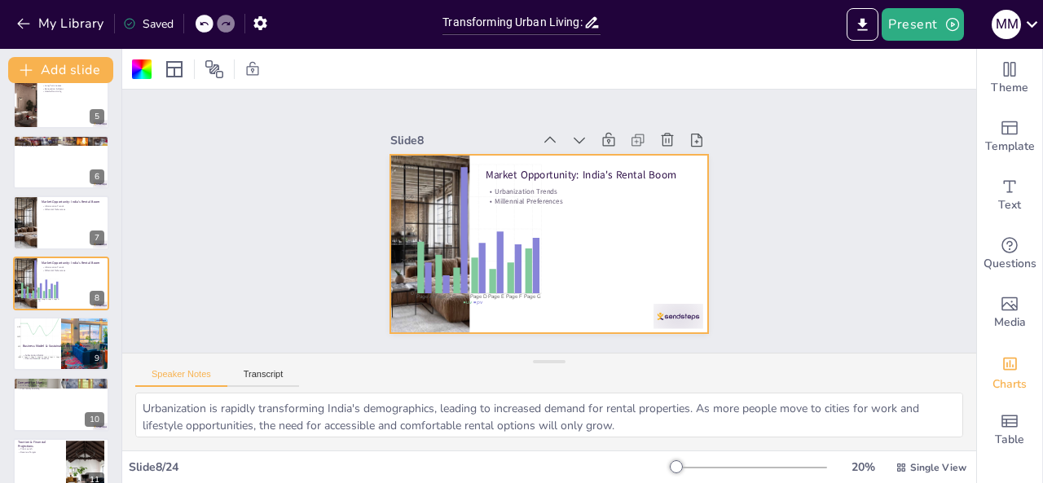
click at [1003, 367] on icon "Add charts and graphs" at bounding box center [1010, 364] width 14 height 13
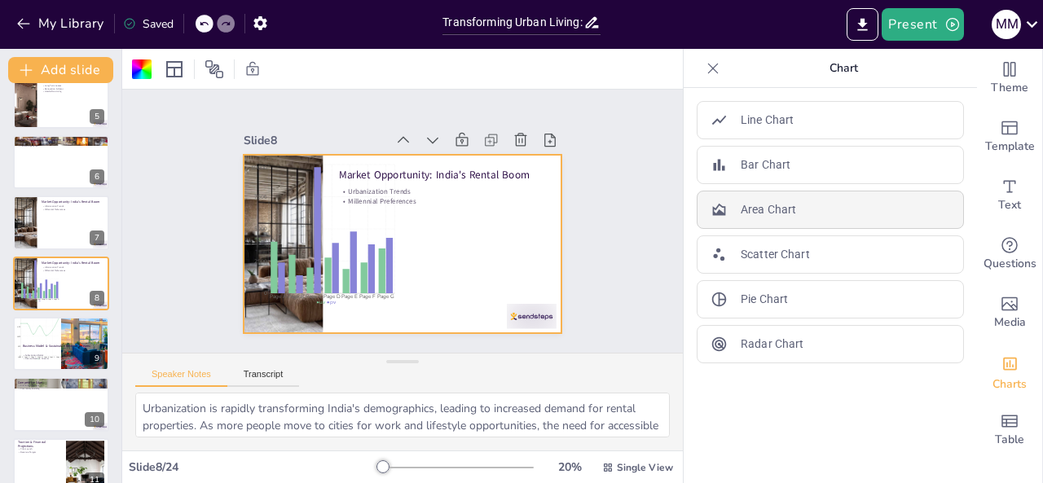
click at [810, 211] on div "Area Chart" at bounding box center [830, 210] width 267 height 38
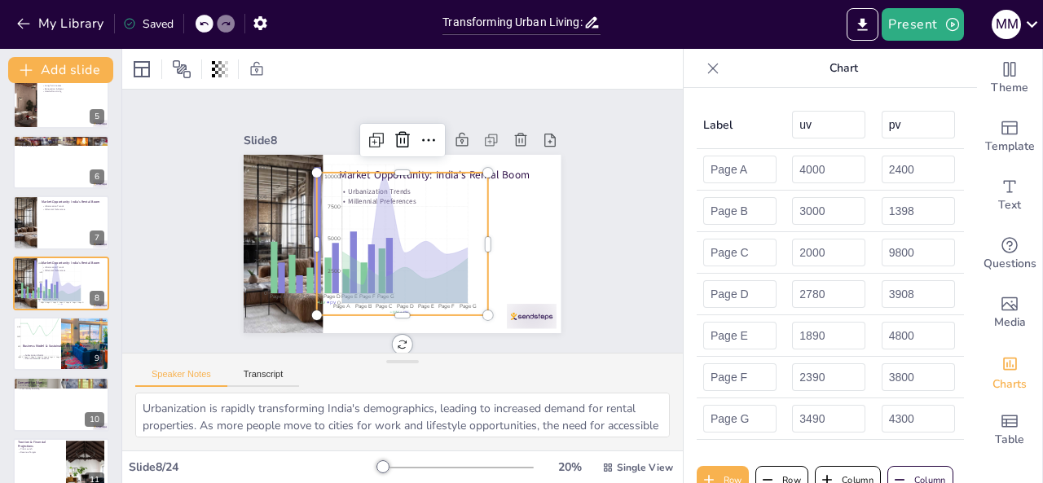
click at [845, 33] on div "Present M M" at bounding box center [826, 24] width 434 height 33
click at [857, 29] on icon "Export to PowerPoint" at bounding box center [862, 24] width 17 height 17
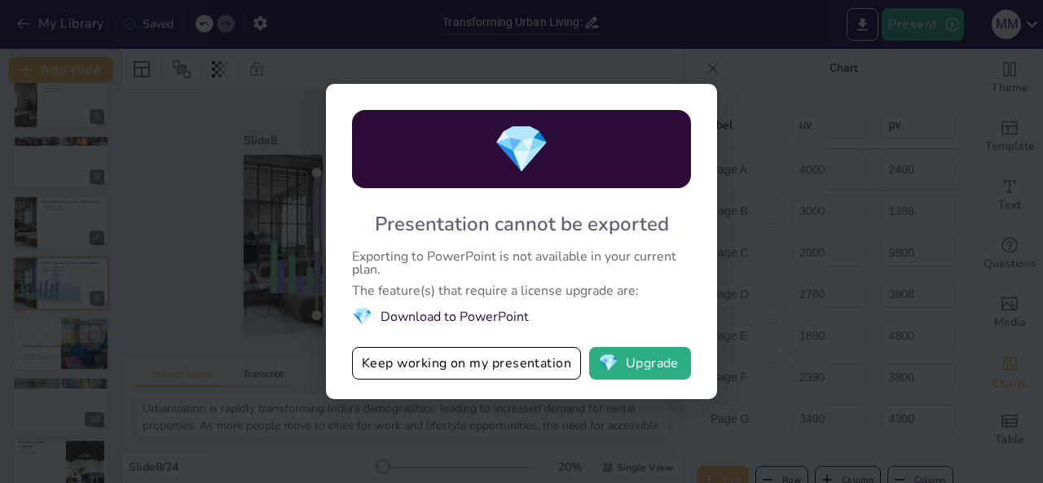
drag, startPoint x: 466, startPoint y: 374, endPoint x: 630, endPoint y: 406, distance: 166.9
click at [562, 403] on div "💎 Presentation cannot be exported Exporting to PowerPoint is not available in y…" at bounding box center [521, 241] width 1043 height 483
drag, startPoint x: 831, startPoint y: 218, endPoint x: 763, endPoint y: 166, distance: 85.6
click at [831, 218] on div "💎 Presentation cannot be exported Exporting to PowerPoint is not available in y…" at bounding box center [521, 241] width 1043 height 483
